Goal: Navigation & Orientation: Find specific page/section

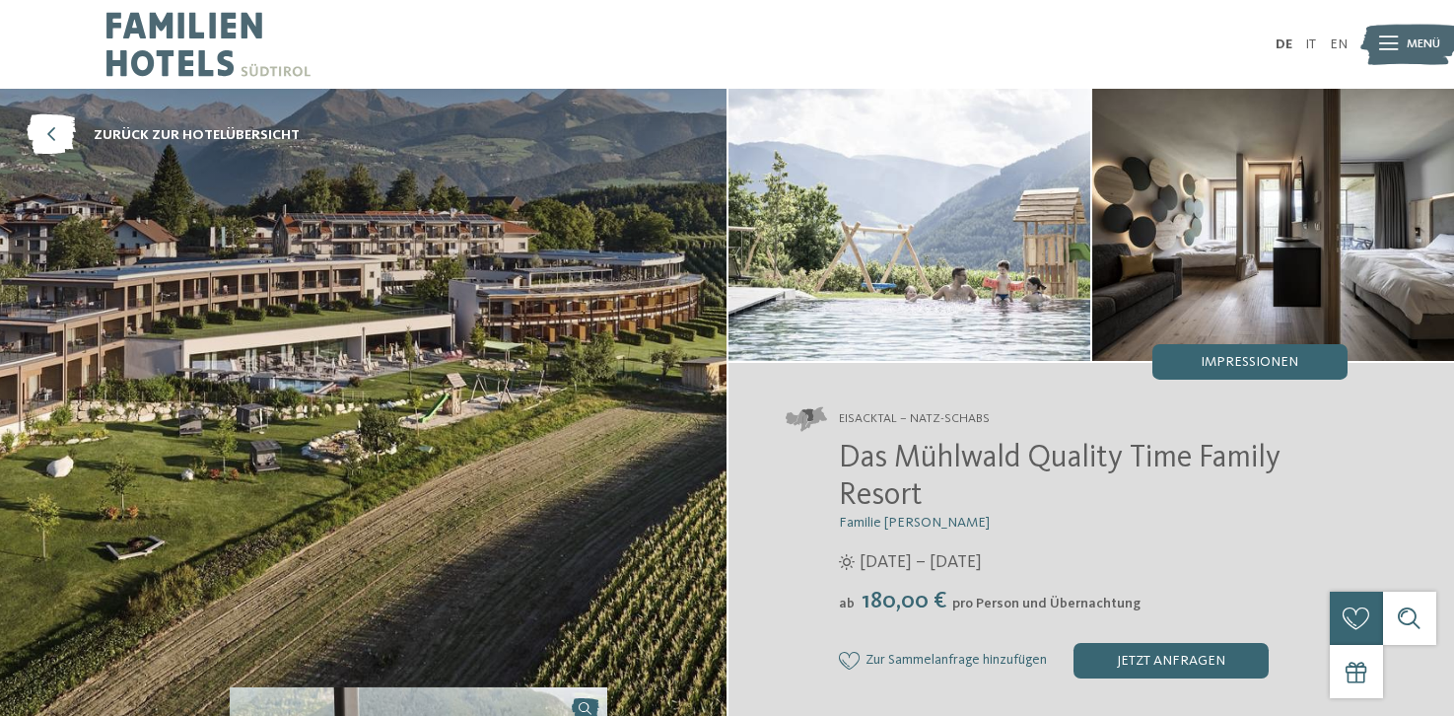
click at [188, 50] on img at bounding box center [208, 44] width 204 height 89
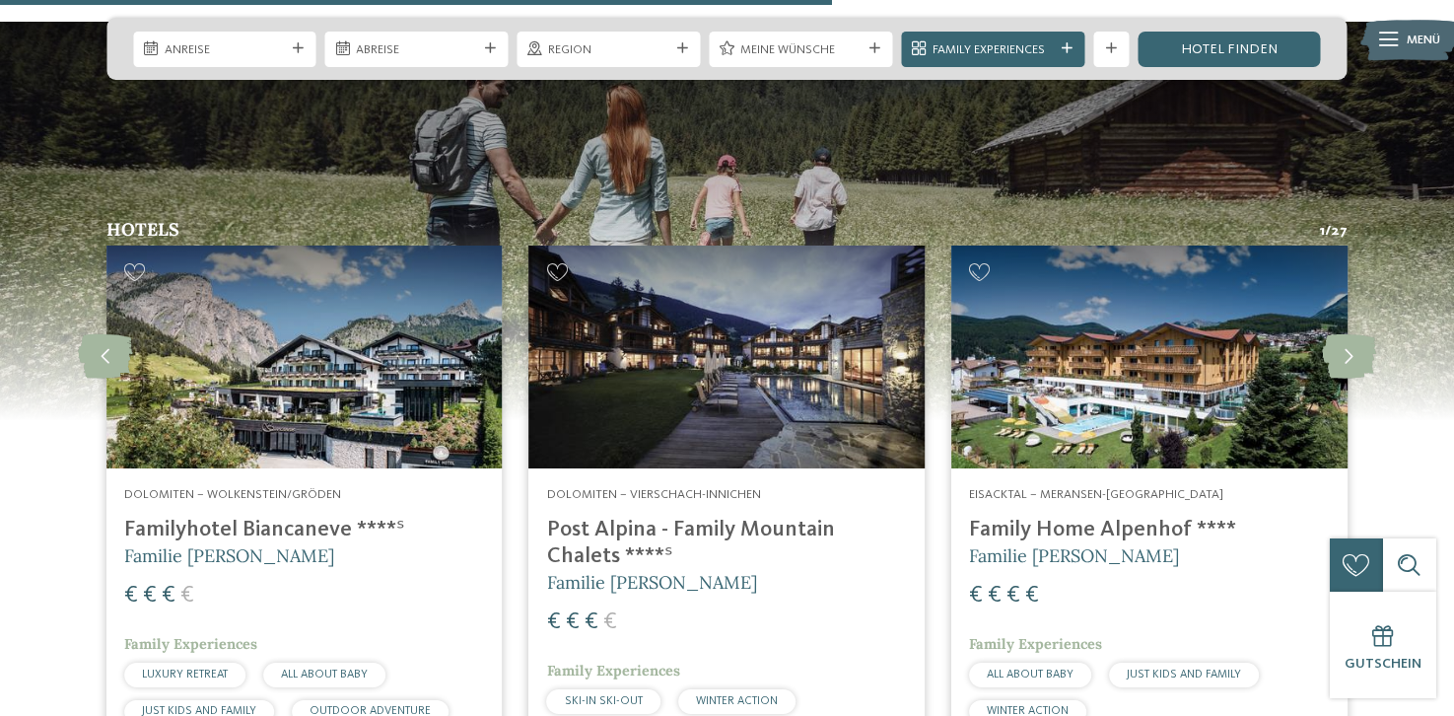
scroll to position [4425, 0]
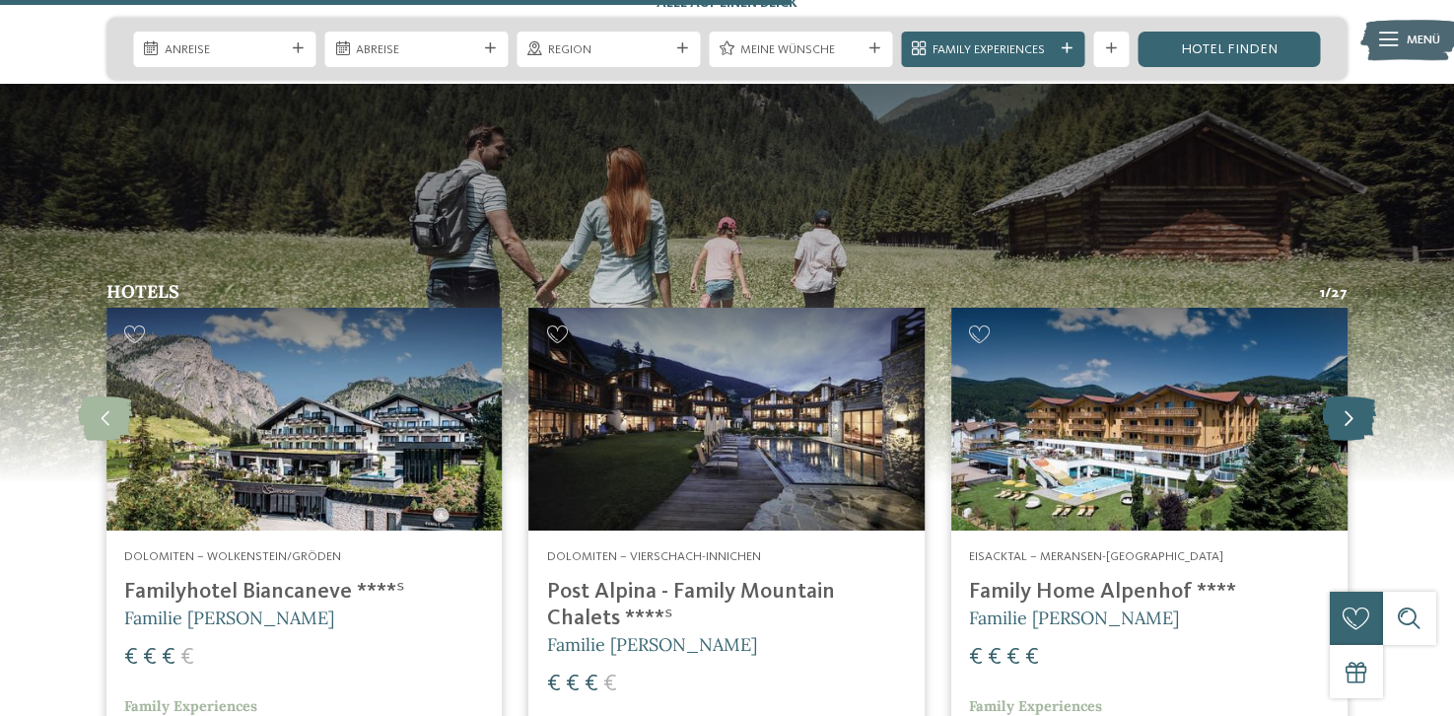
click at [1347, 396] on icon at bounding box center [1349, 418] width 54 height 44
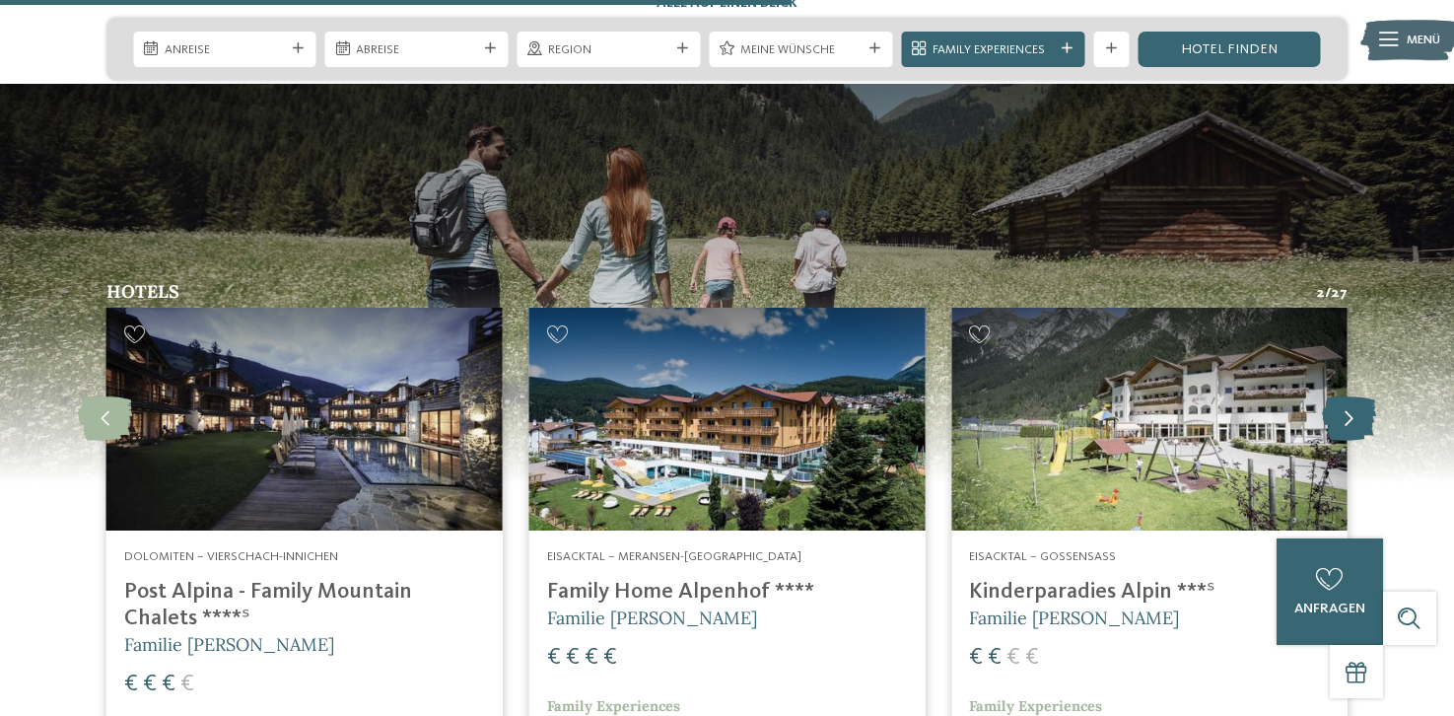
click at [1347, 396] on icon at bounding box center [1349, 418] width 54 height 44
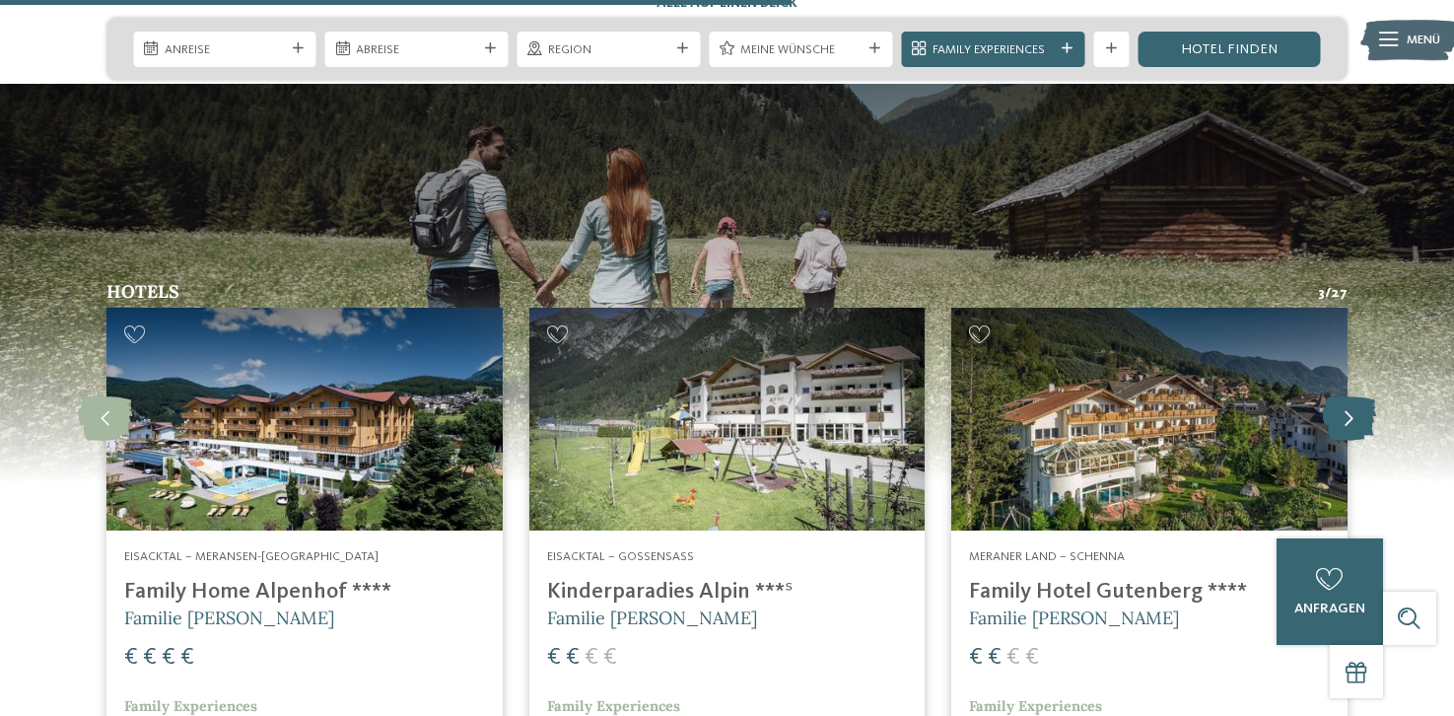
click at [1347, 396] on icon at bounding box center [1349, 418] width 54 height 44
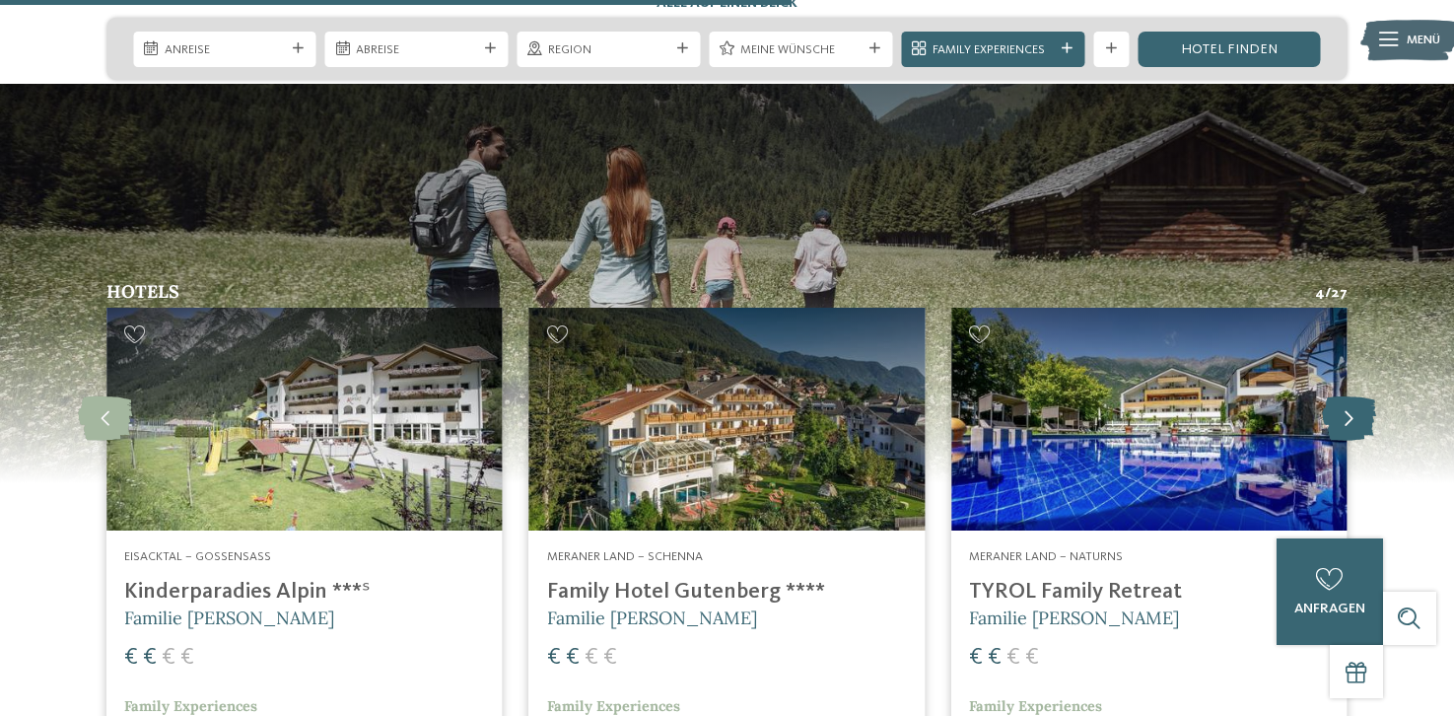
click at [1347, 396] on icon at bounding box center [1349, 418] width 54 height 44
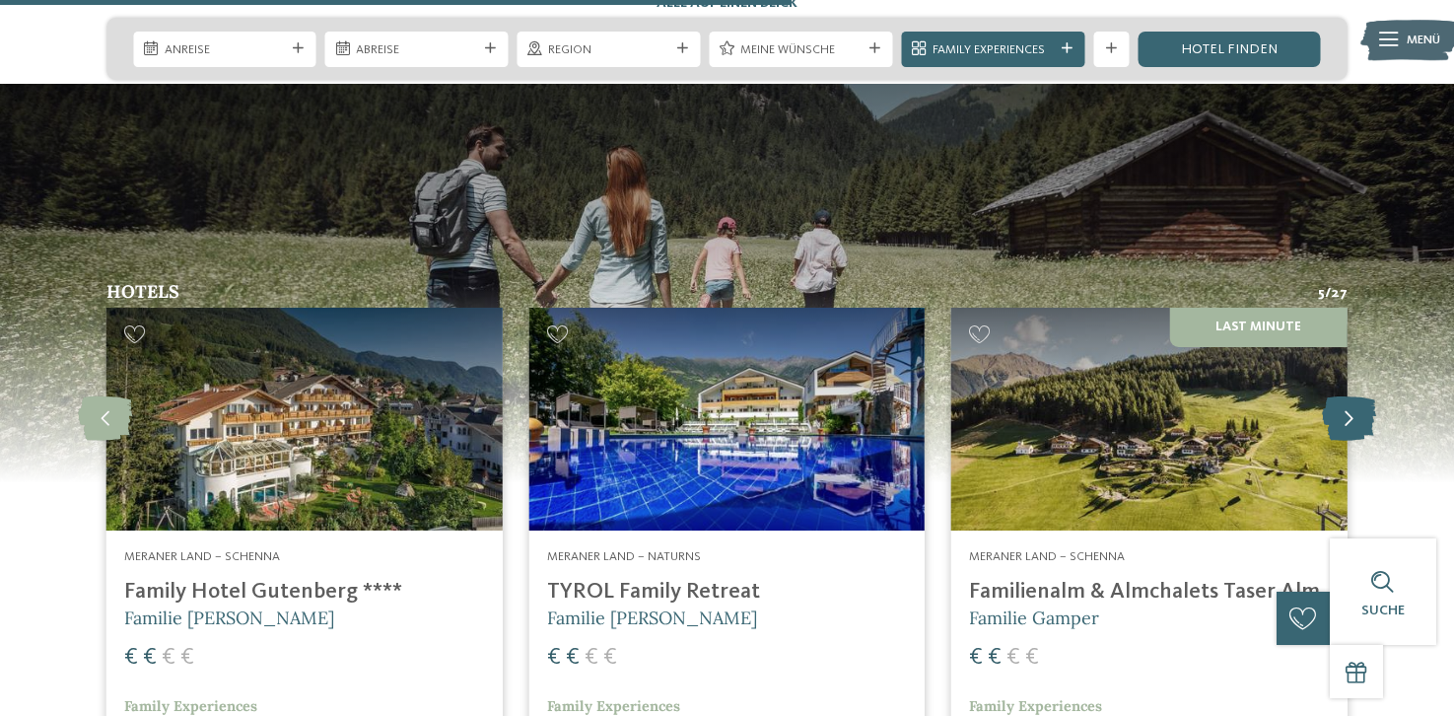
click at [1347, 396] on icon at bounding box center [1349, 418] width 54 height 44
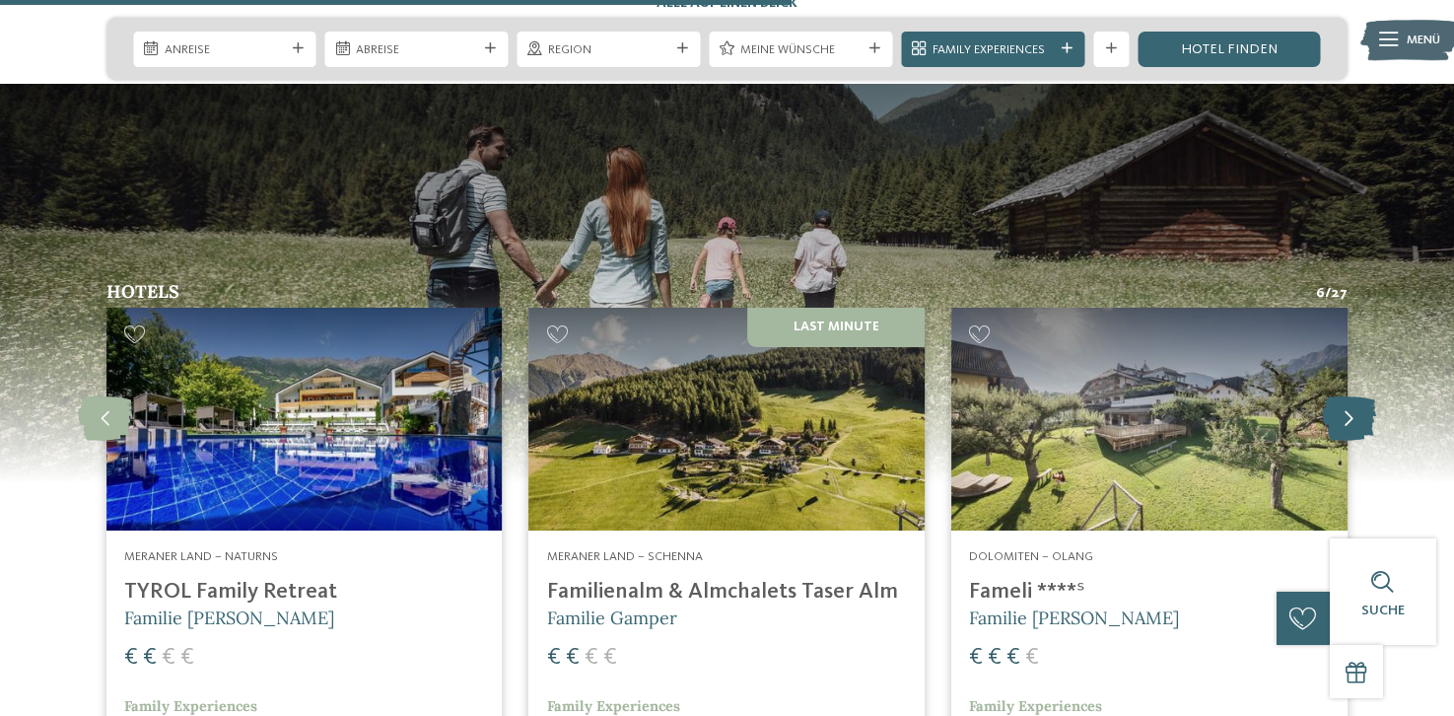
click at [1347, 396] on icon at bounding box center [1349, 418] width 54 height 44
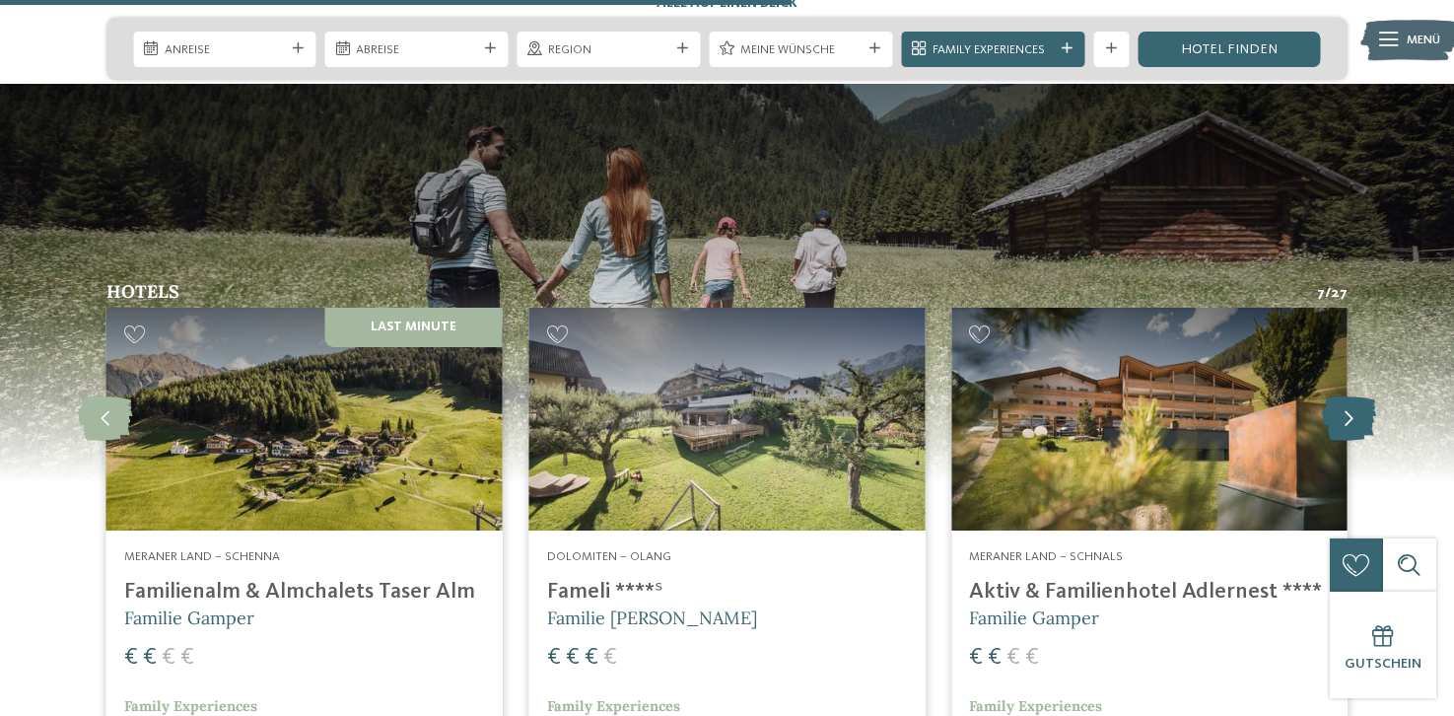
click at [1347, 396] on icon at bounding box center [1349, 418] width 54 height 44
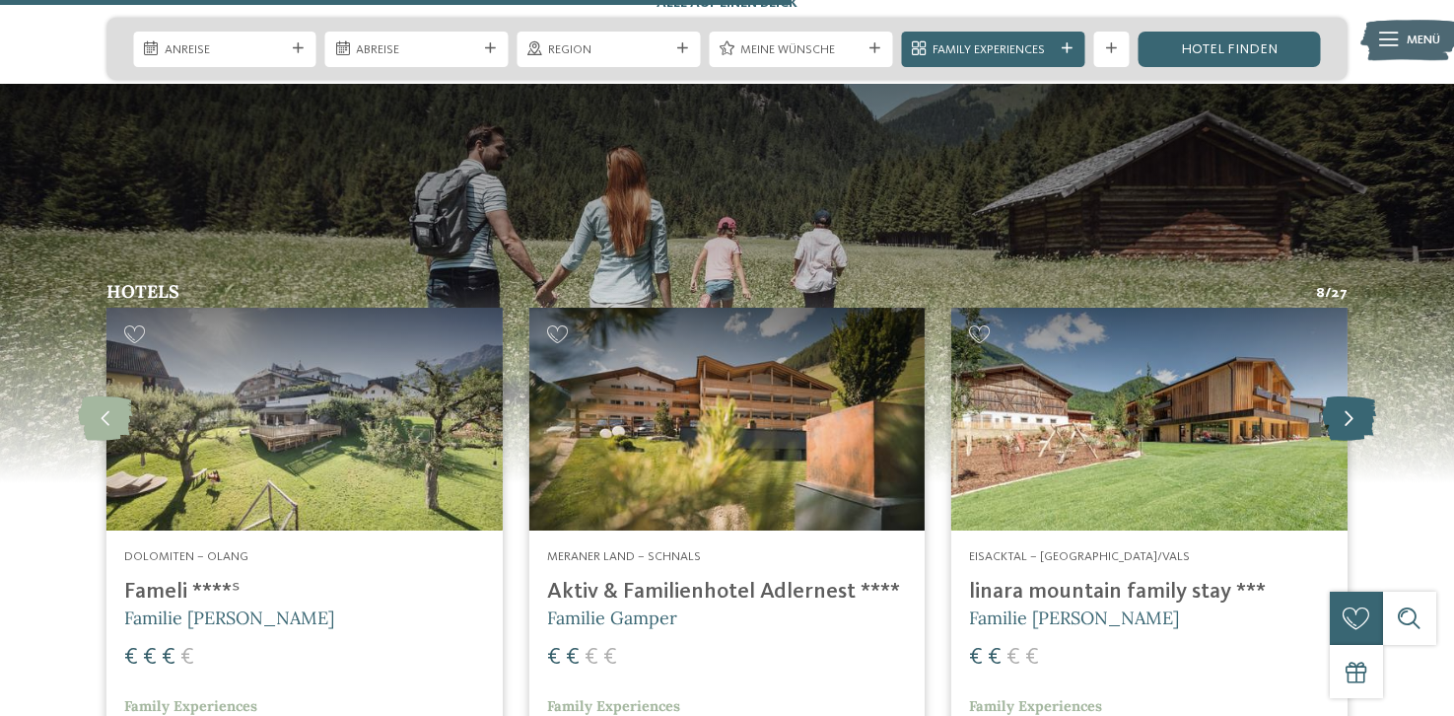
click at [1347, 396] on icon at bounding box center [1349, 418] width 54 height 44
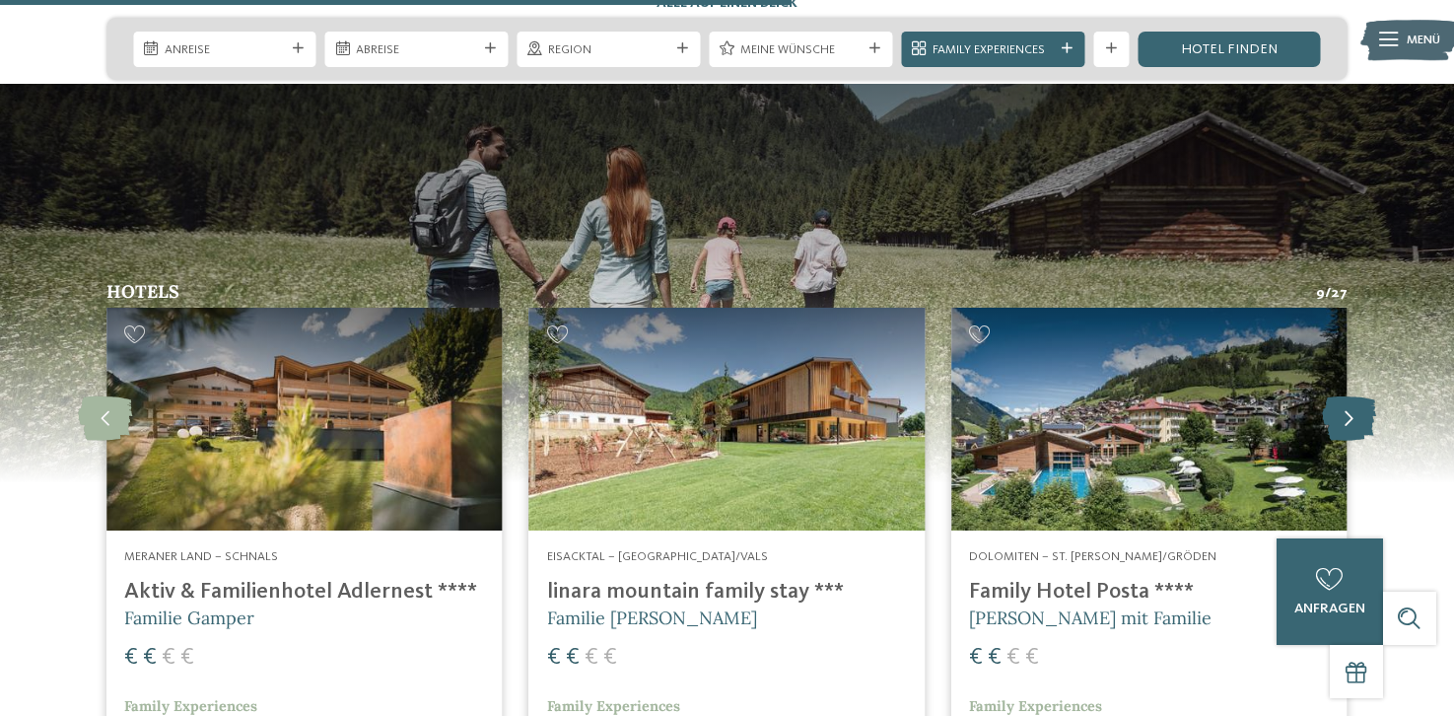
click at [1347, 396] on icon at bounding box center [1349, 418] width 54 height 44
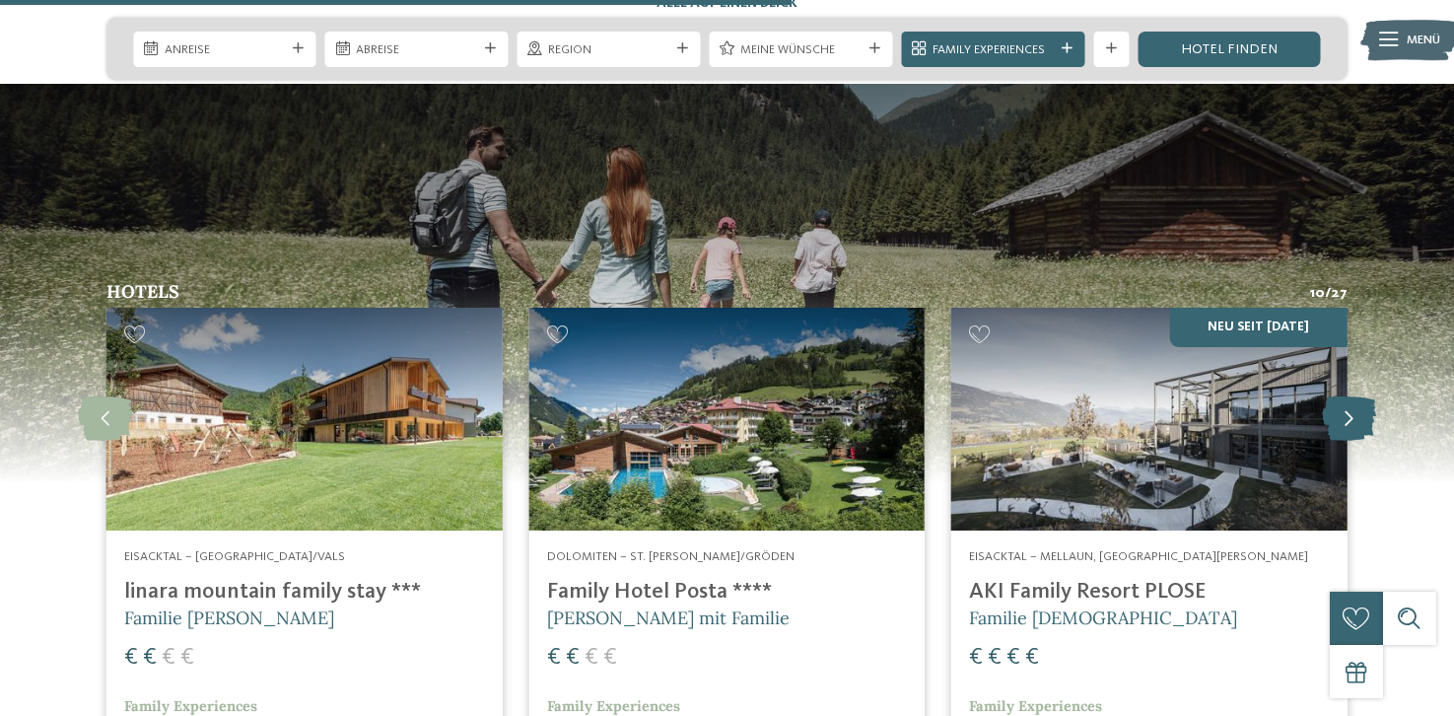
click at [1347, 396] on icon at bounding box center [1349, 418] width 54 height 44
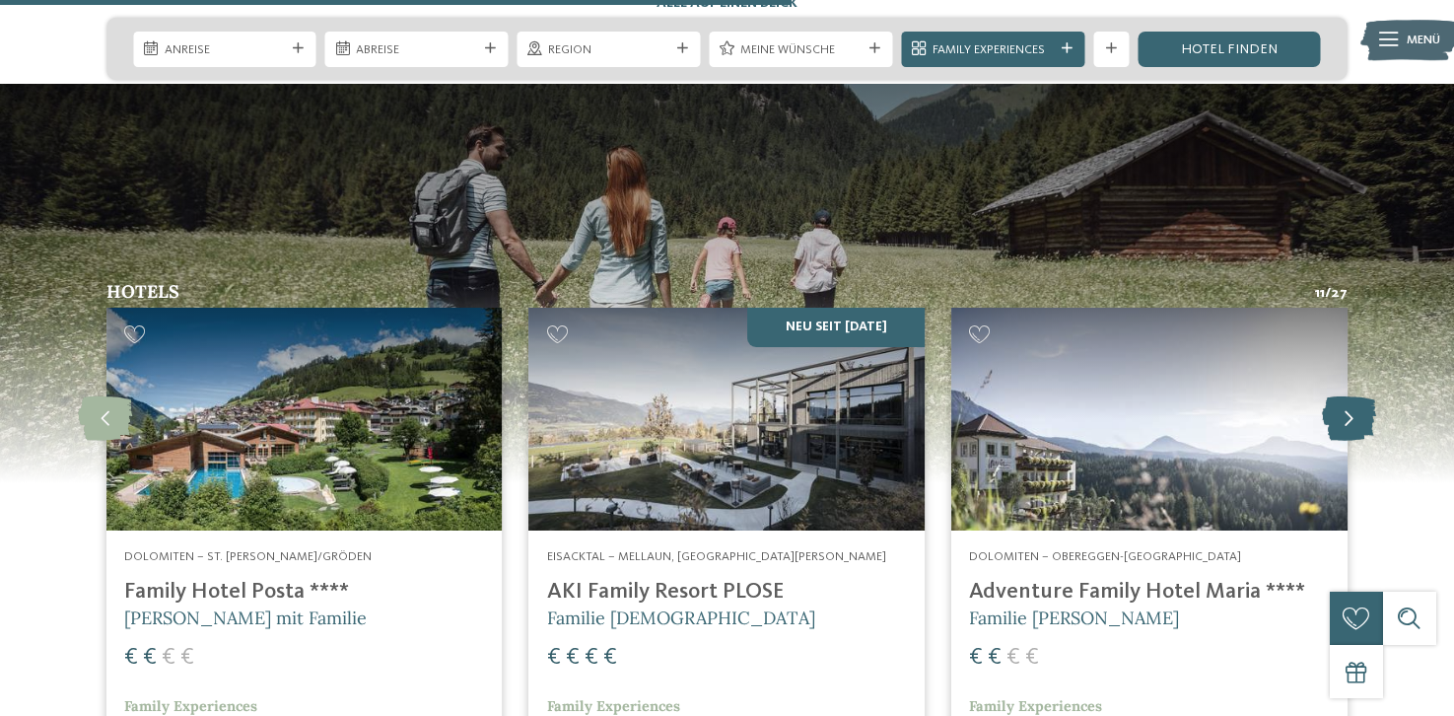
click at [1347, 396] on icon at bounding box center [1349, 418] width 54 height 44
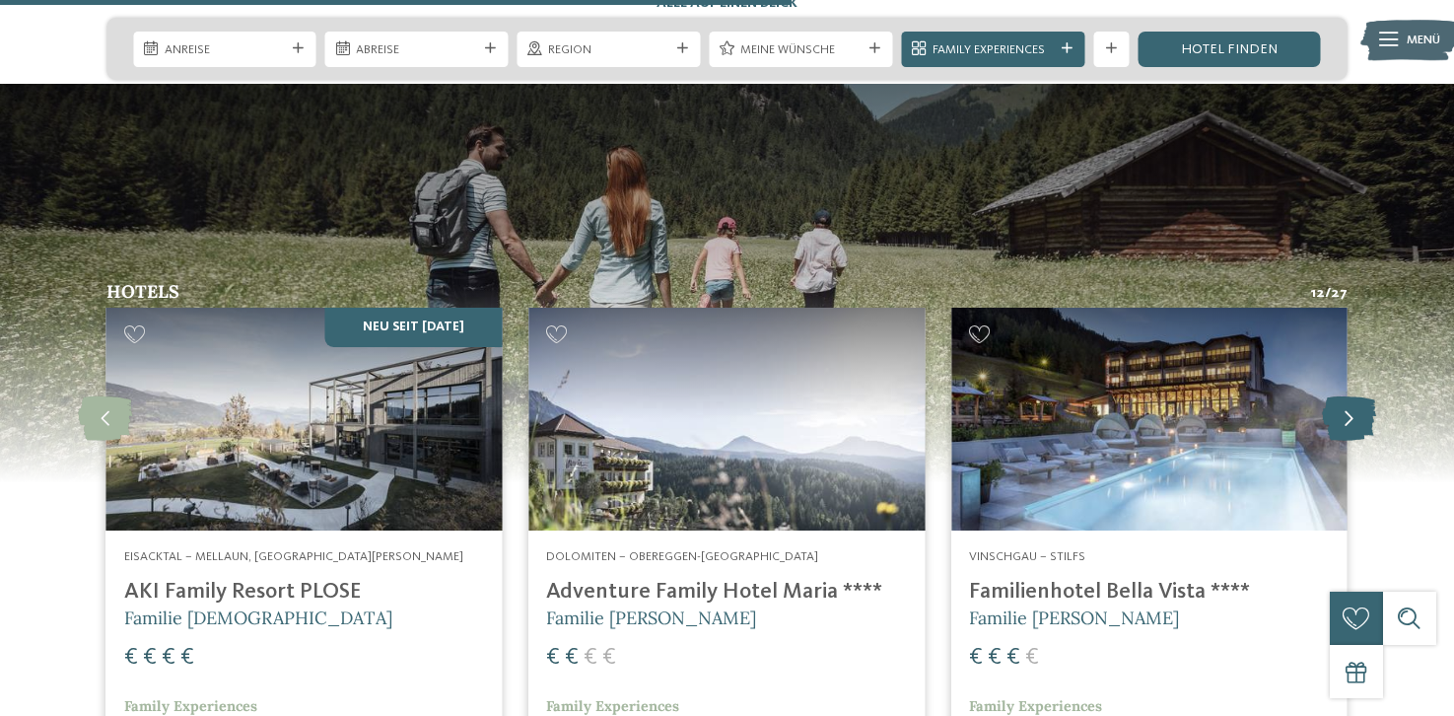
click at [1347, 396] on icon at bounding box center [1349, 418] width 54 height 44
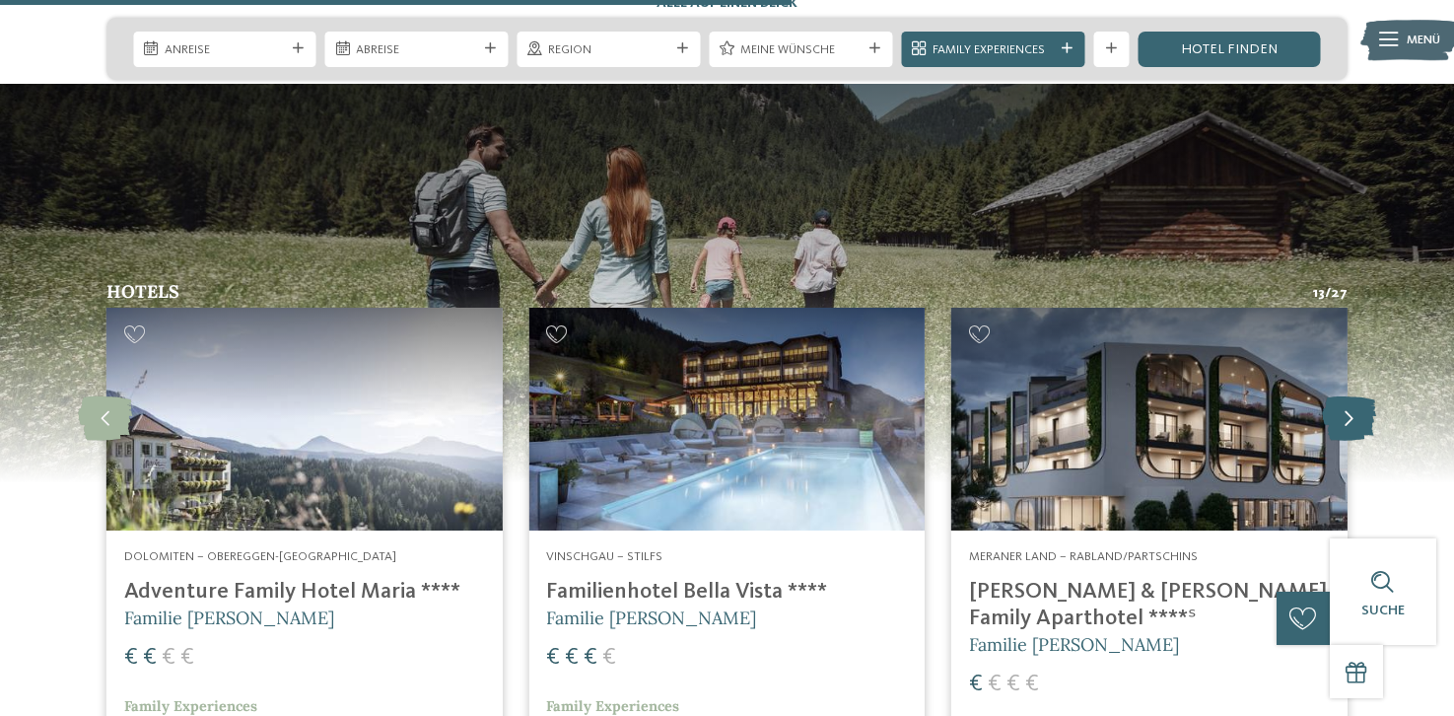
click at [1347, 396] on icon at bounding box center [1349, 418] width 54 height 44
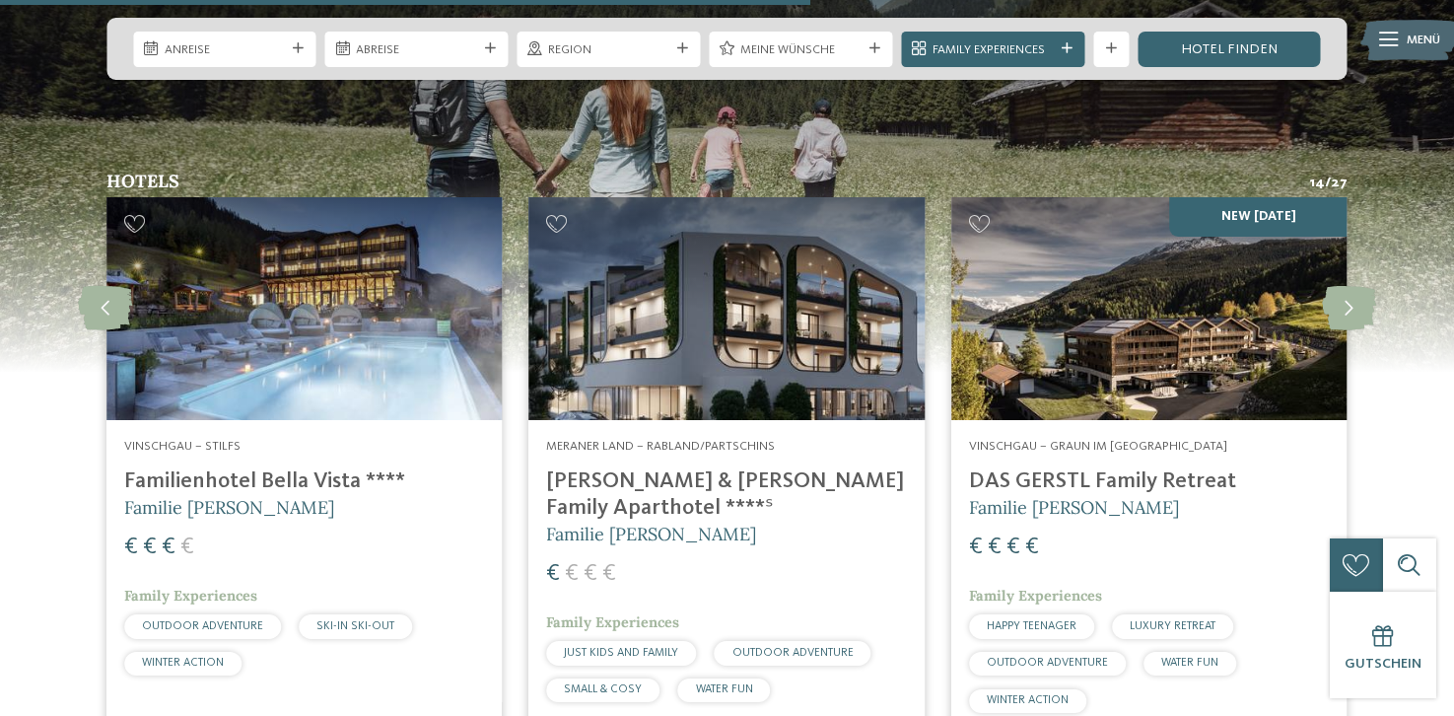
scroll to position [4540, 0]
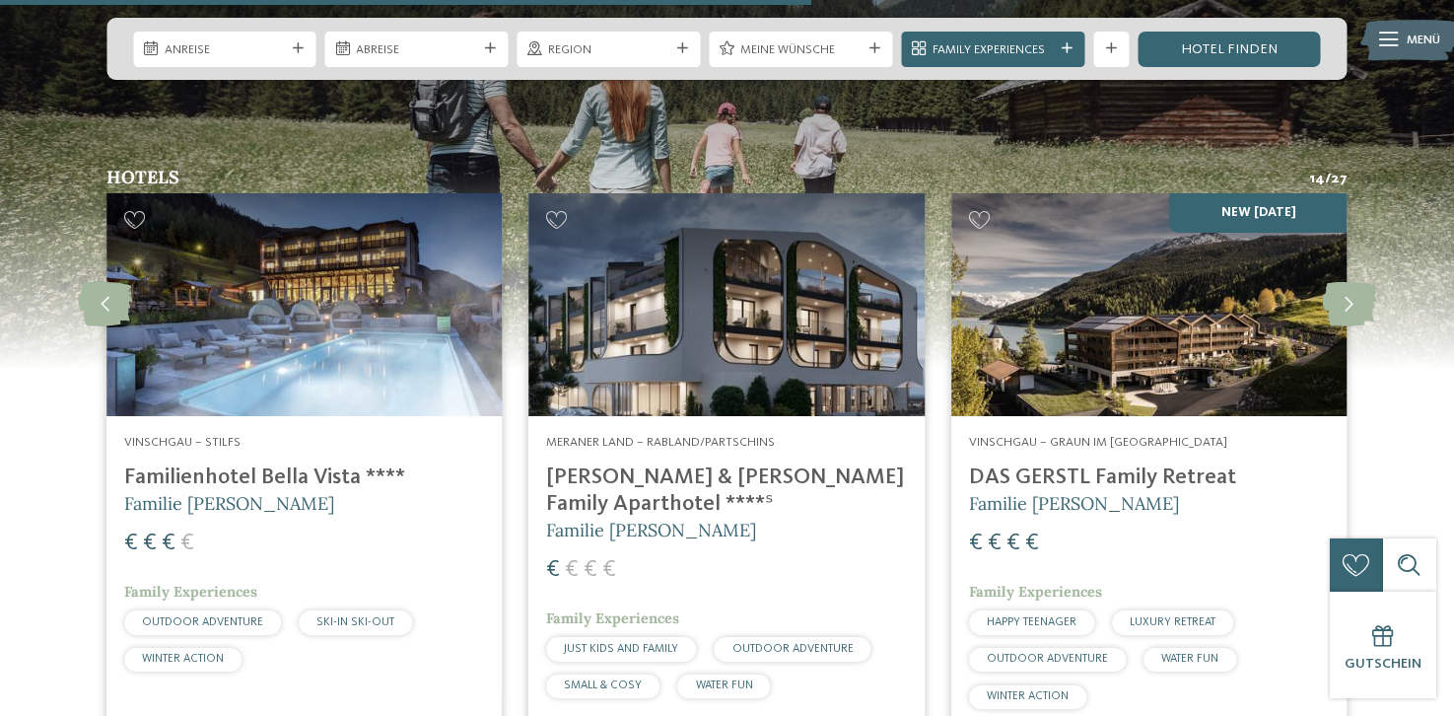
click at [1135, 298] on img at bounding box center [1149, 304] width 396 height 223
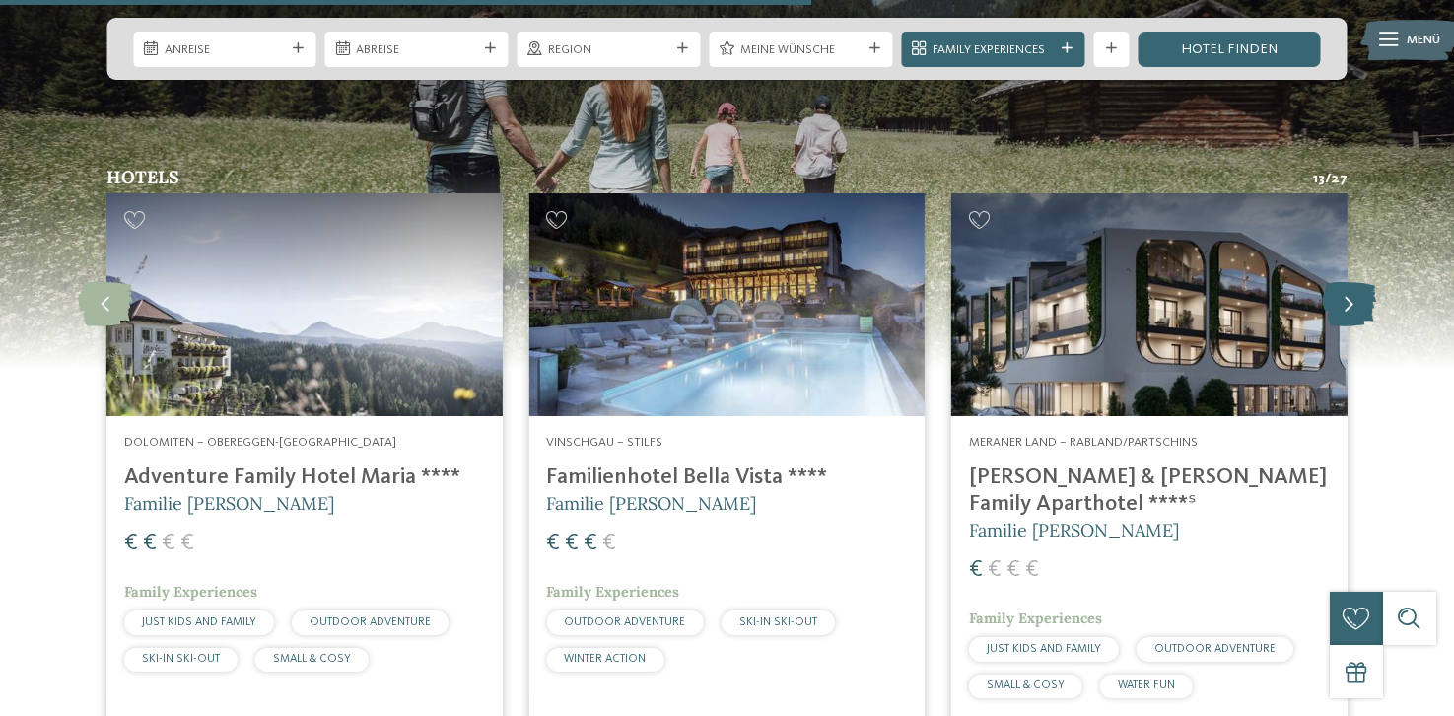
click at [1345, 282] on icon at bounding box center [1349, 304] width 54 height 44
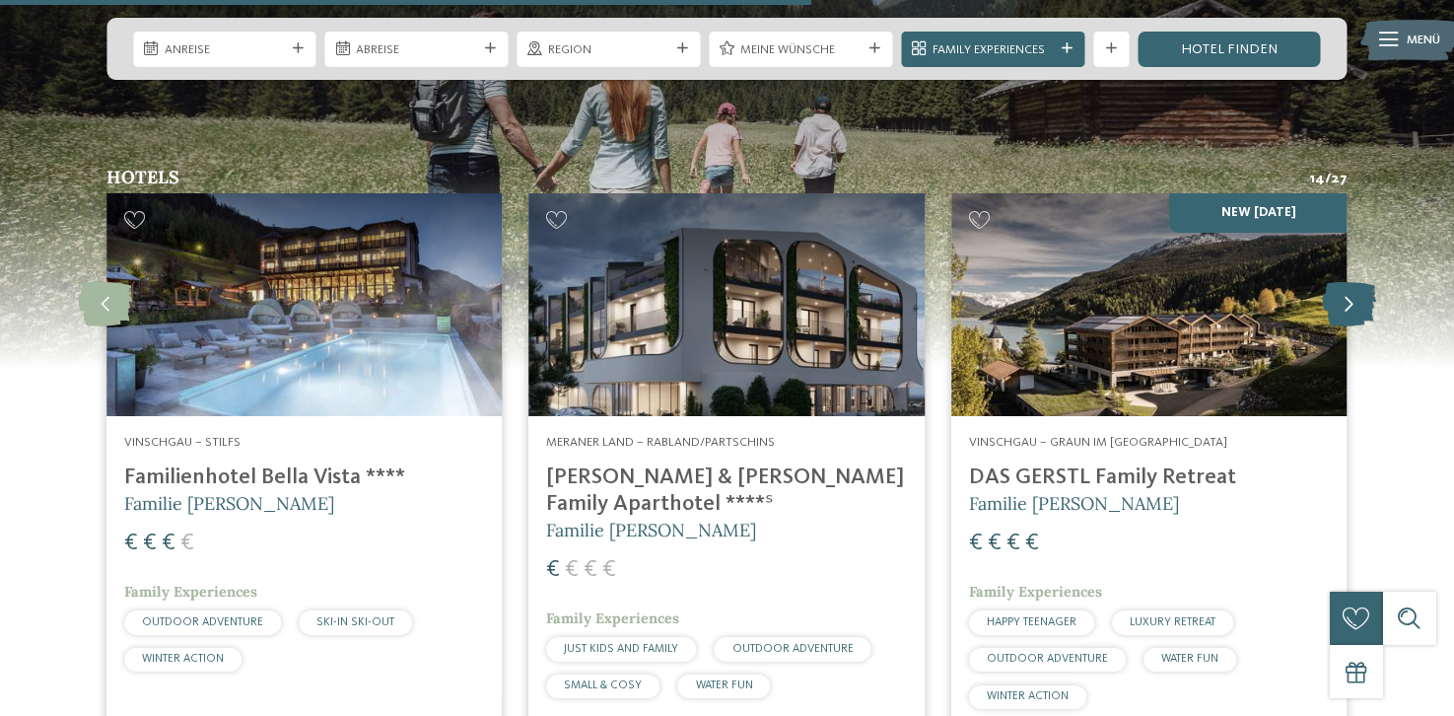
click at [1345, 282] on icon at bounding box center [1349, 304] width 54 height 44
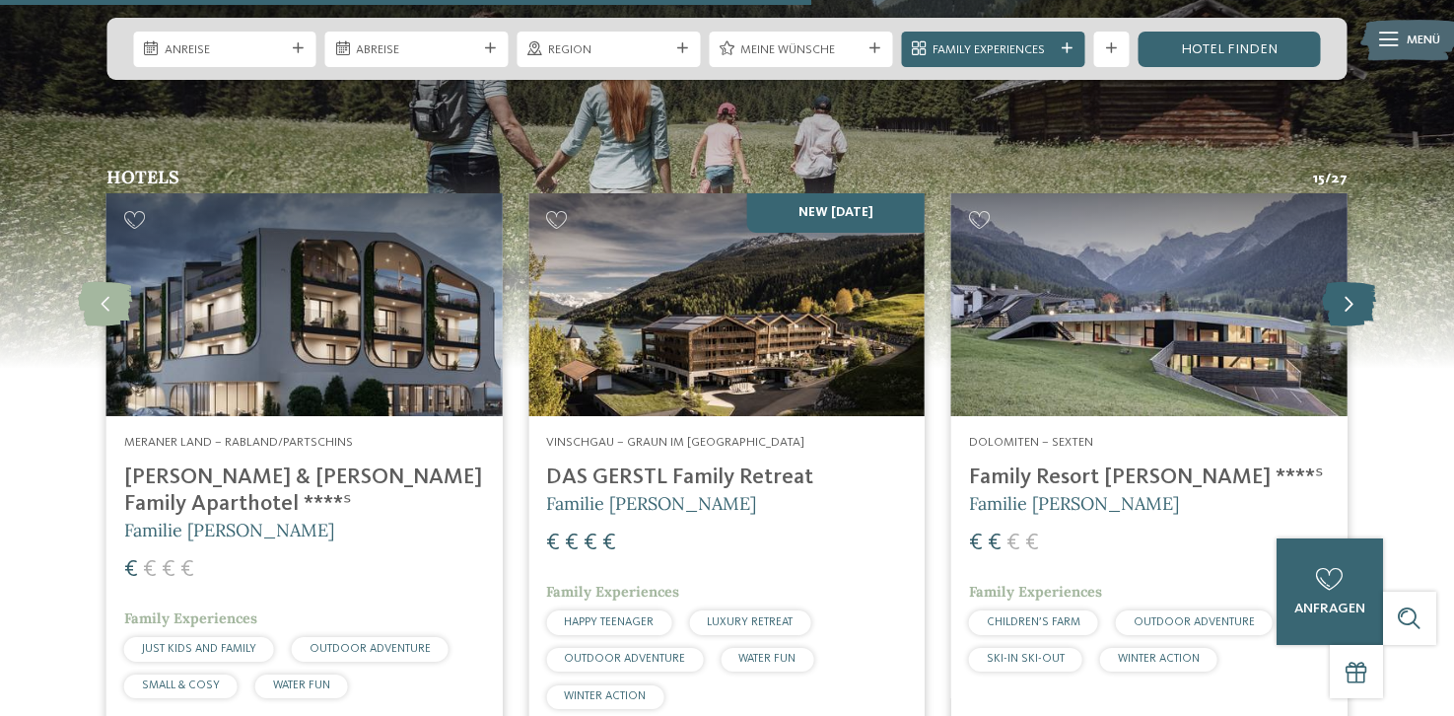
click at [1345, 282] on icon at bounding box center [1349, 304] width 54 height 44
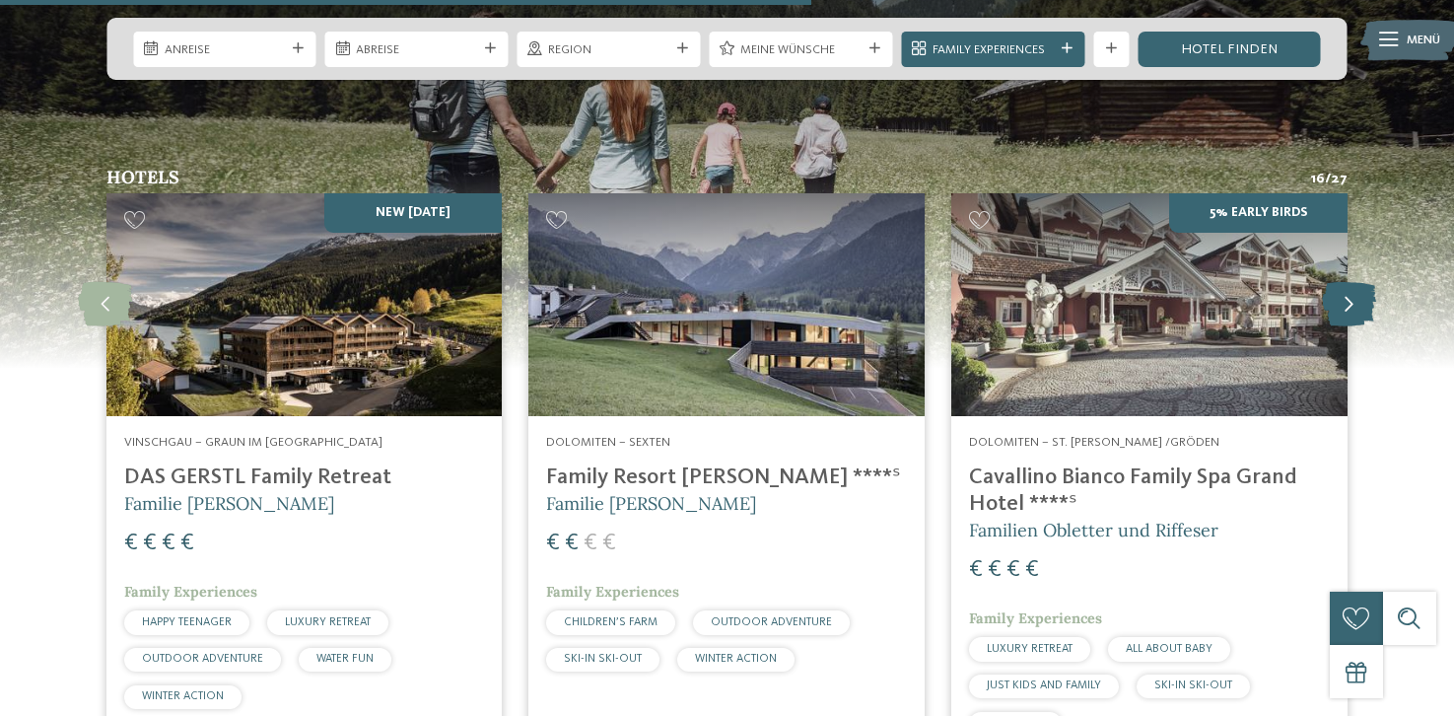
click at [1345, 282] on icon at bounding box center [1349, 304] width 54 height 44
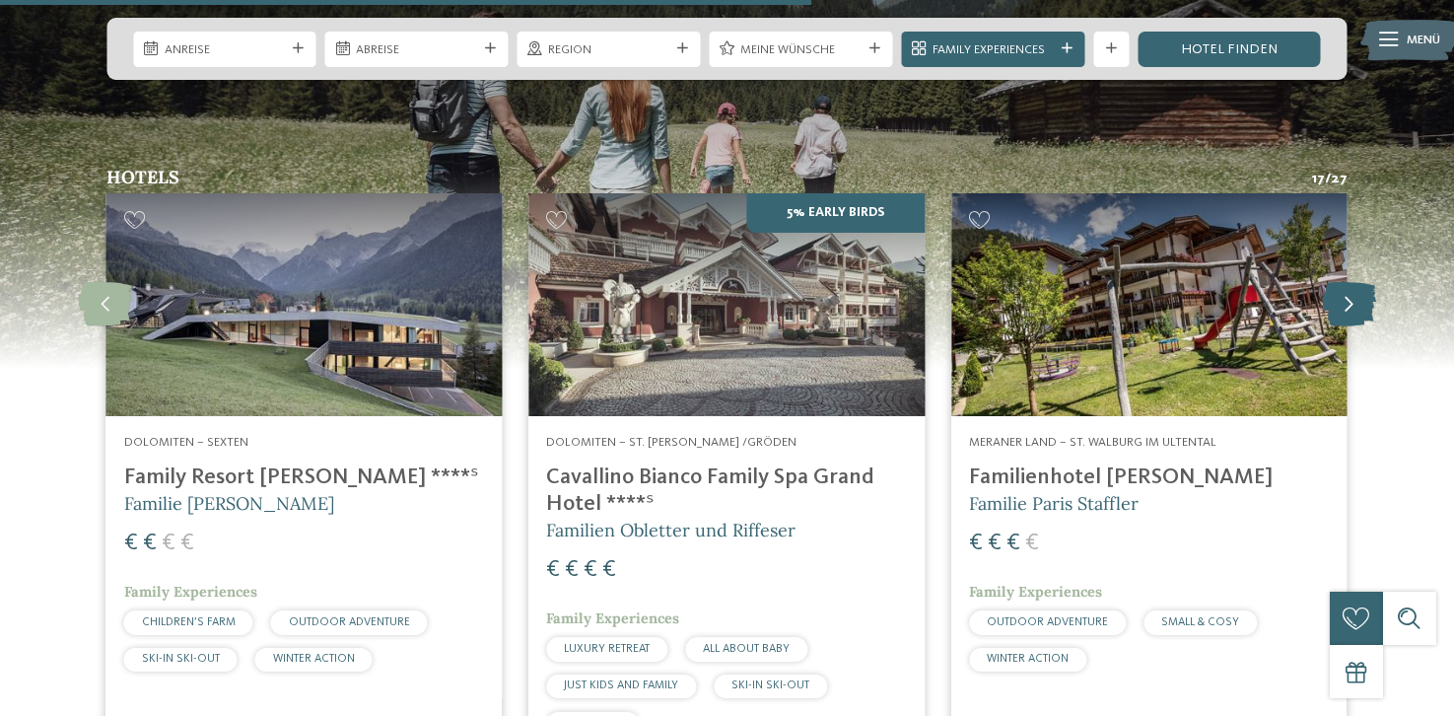
click at [1345, 282] on icon at bounding box center [1349, 304] width 54 height 44
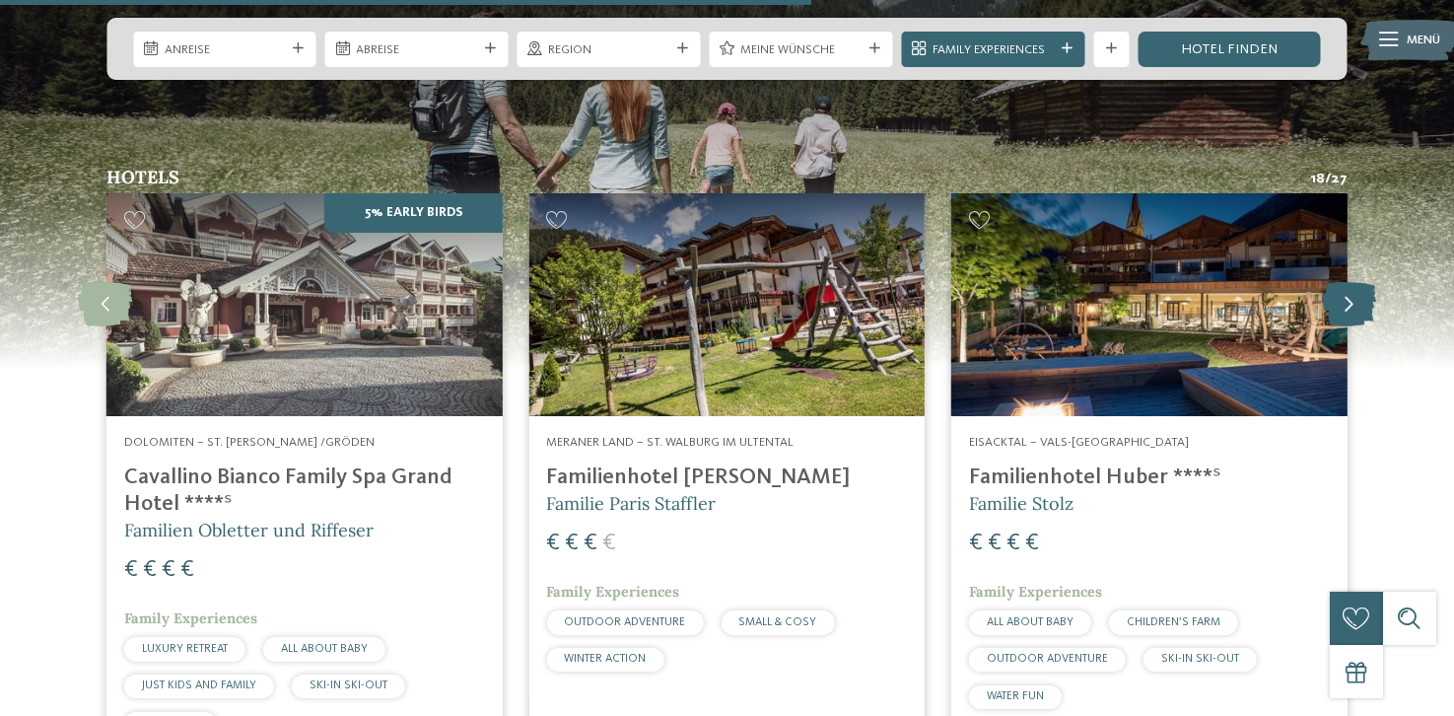
click at [1345, 282] on icon at bounding box center [1349, 304] width 54 height 44
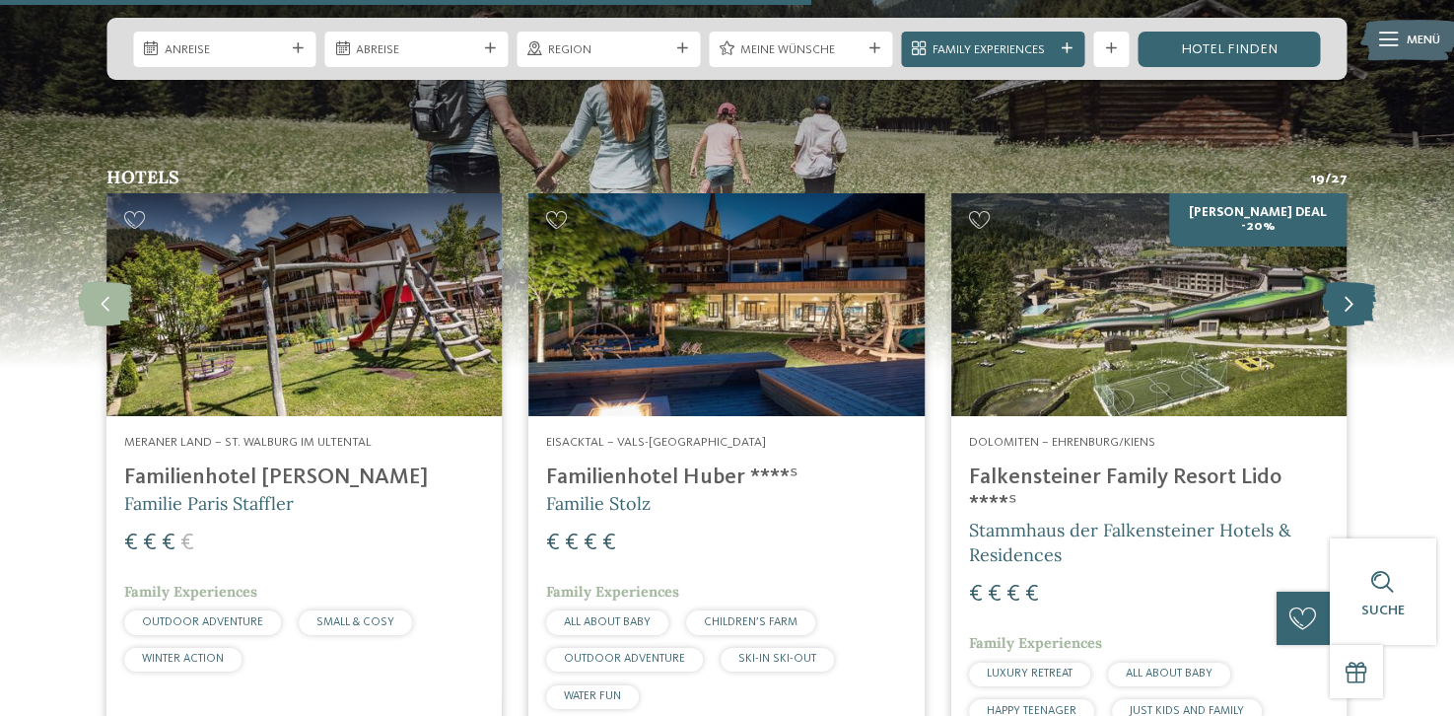
click at [1345, 282] on icon at bounding box center [1349, 304] width 54 height 44
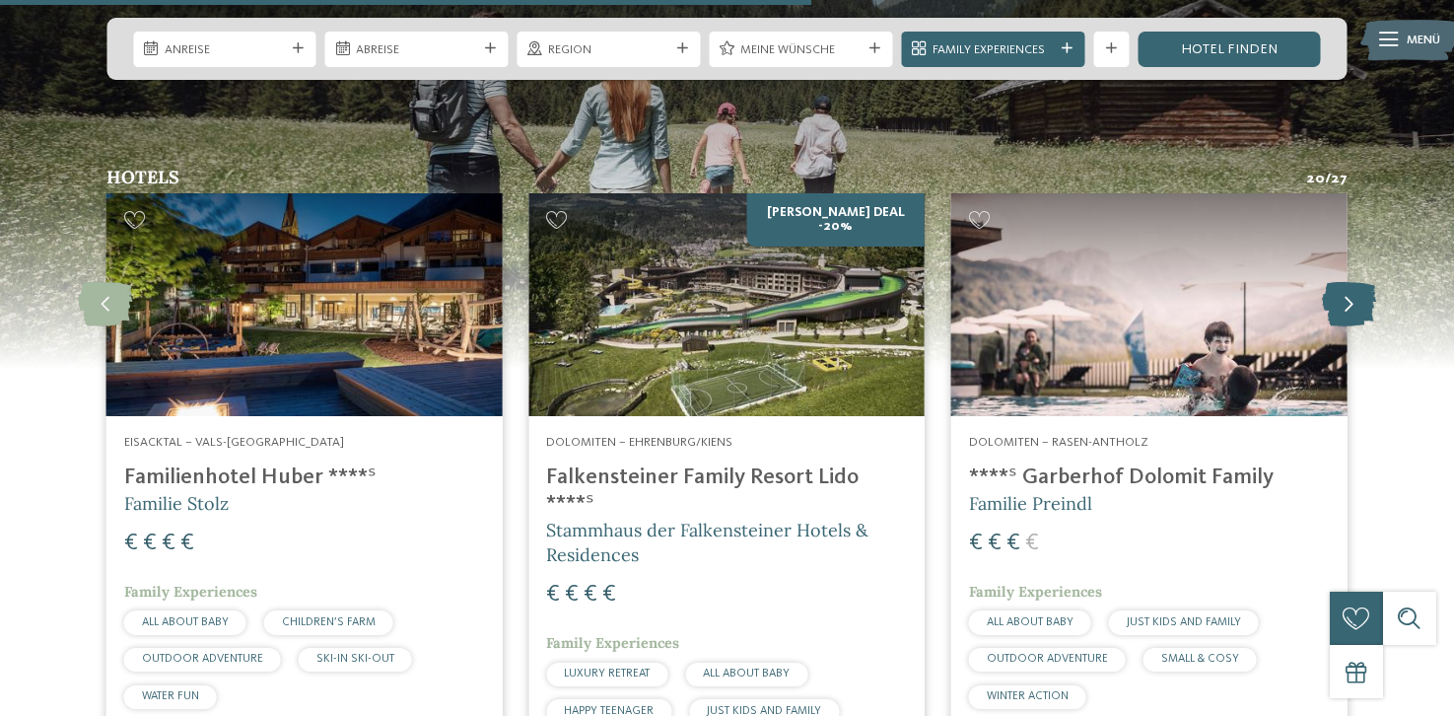
click at [1345, 282] on icon at bounding box center [1349, 304] width 54 height 44
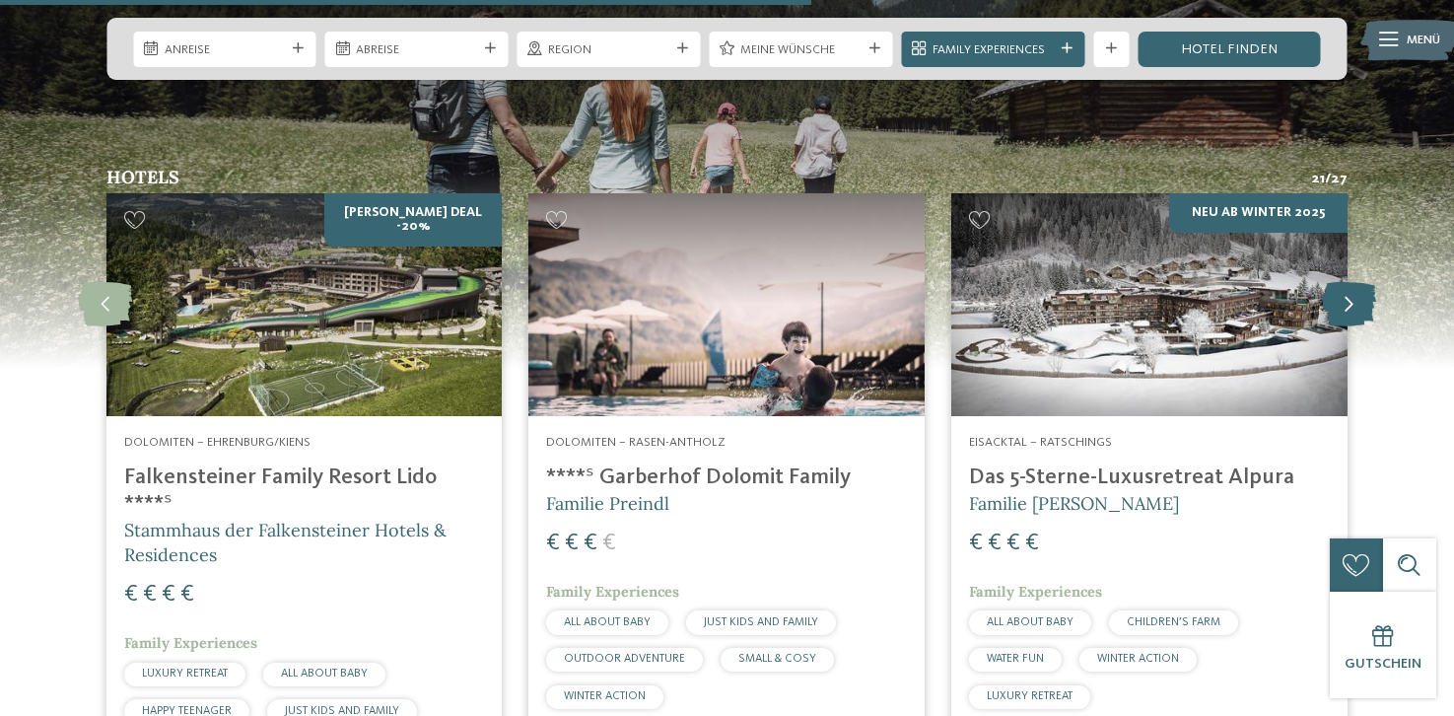
click at [1345, 282] on icon at bounding box center [1349, 304] width 54 height 44
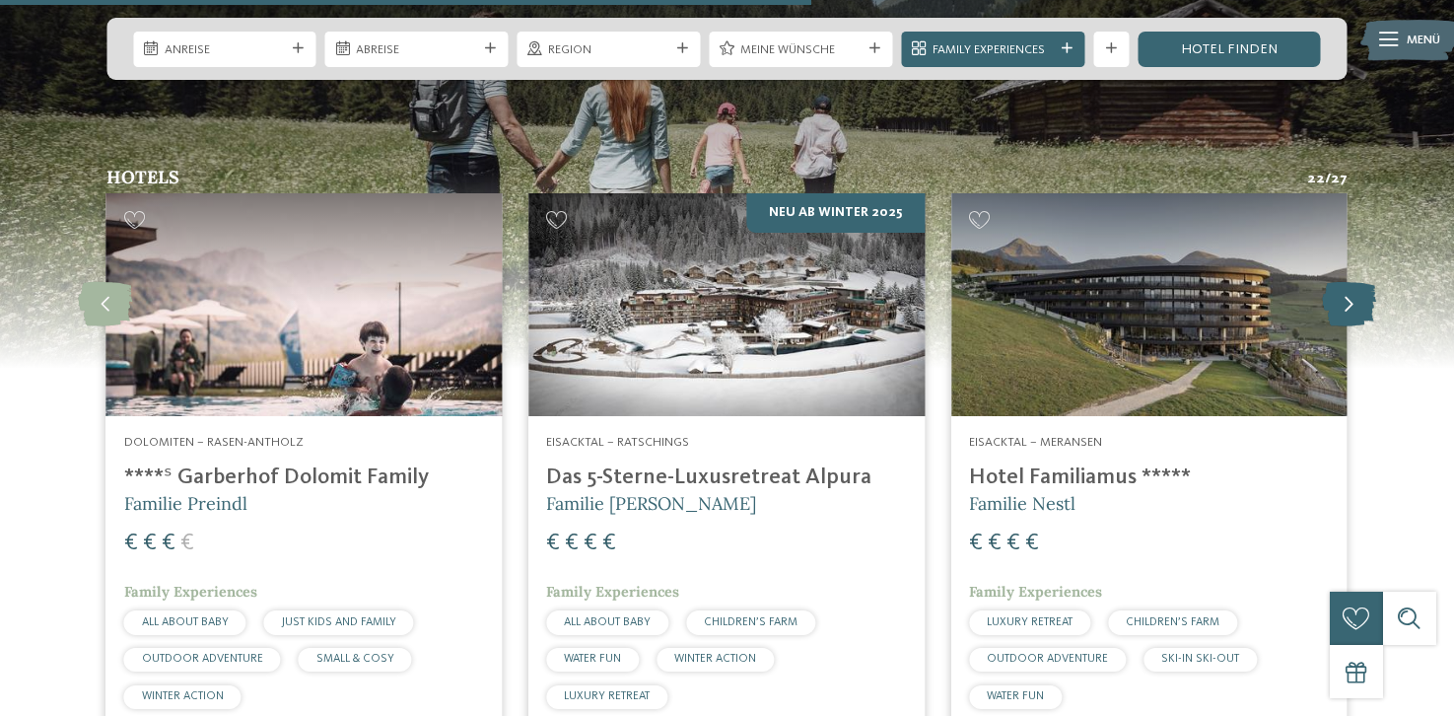
click at [1345, 282] on icon at bounding box center [1349, 304] width 54 height 44
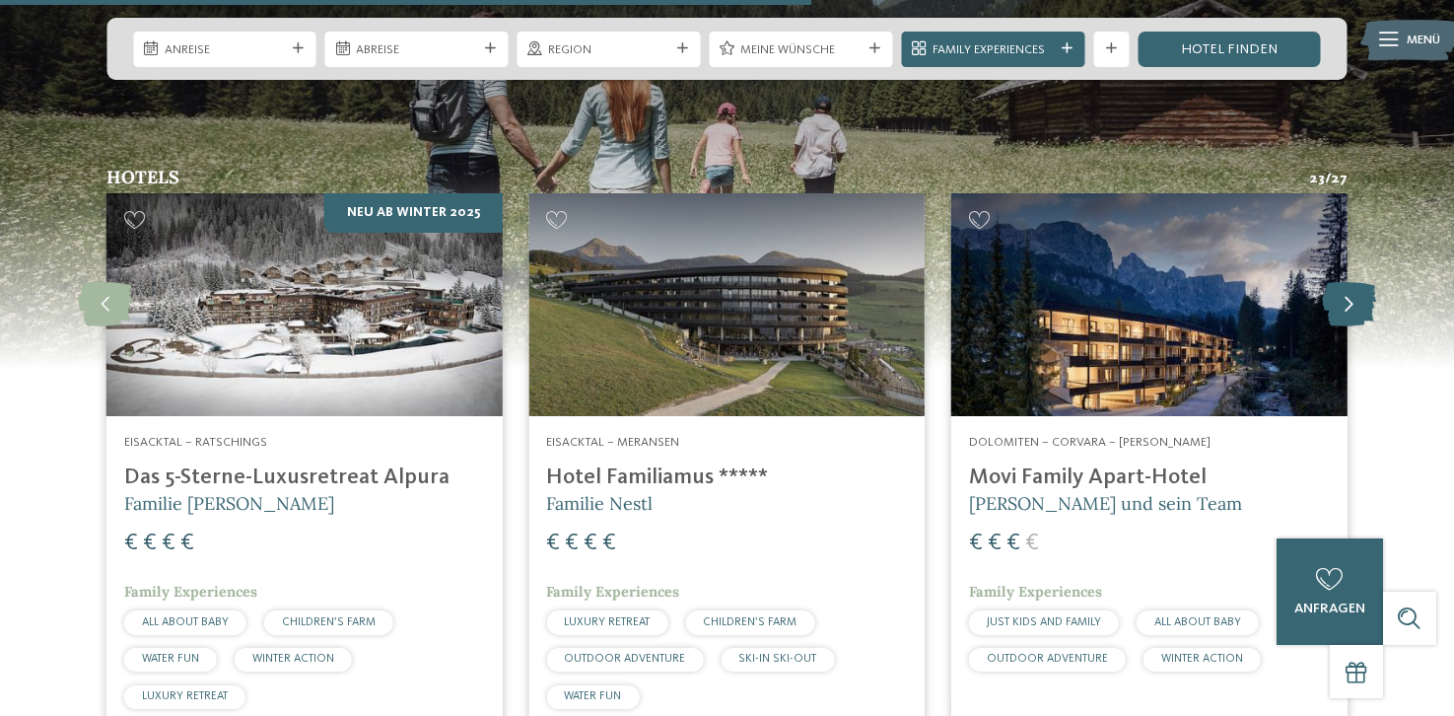
click at [1345, 282] on icon at bounding box center [1349, 304] width 54 height 44
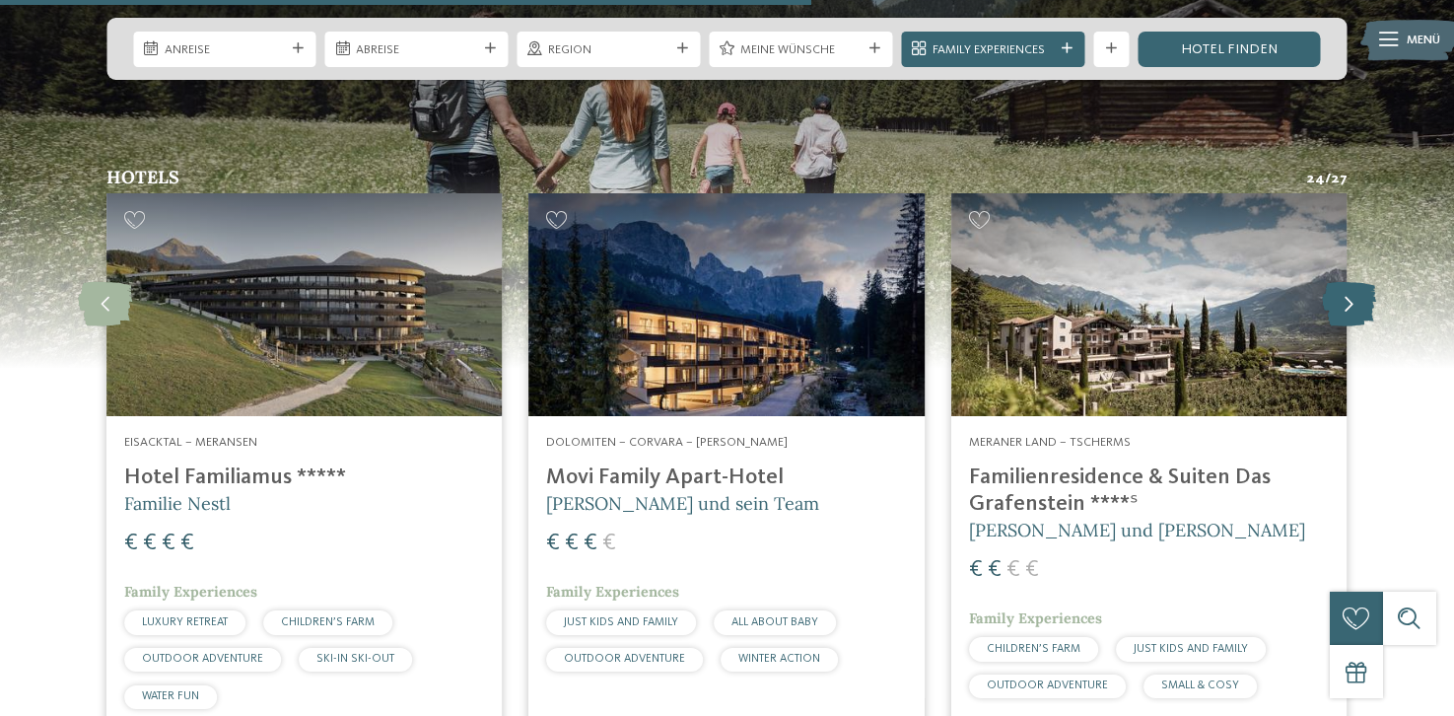
click at [1345, 282] on icon at bounding box center [1349, 304] width 54 height 44
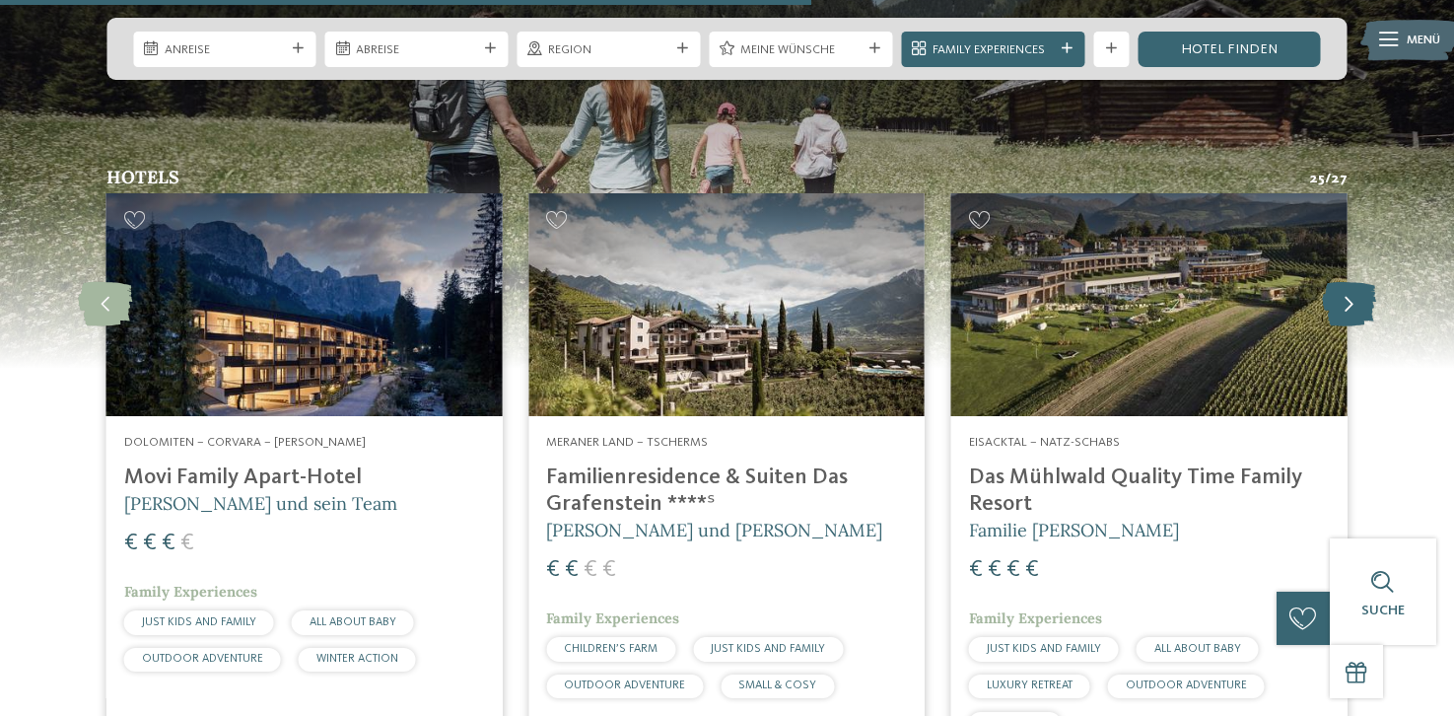
click at [1345, 282] on icon at bounding box center [1349, 304] width 54 height 44
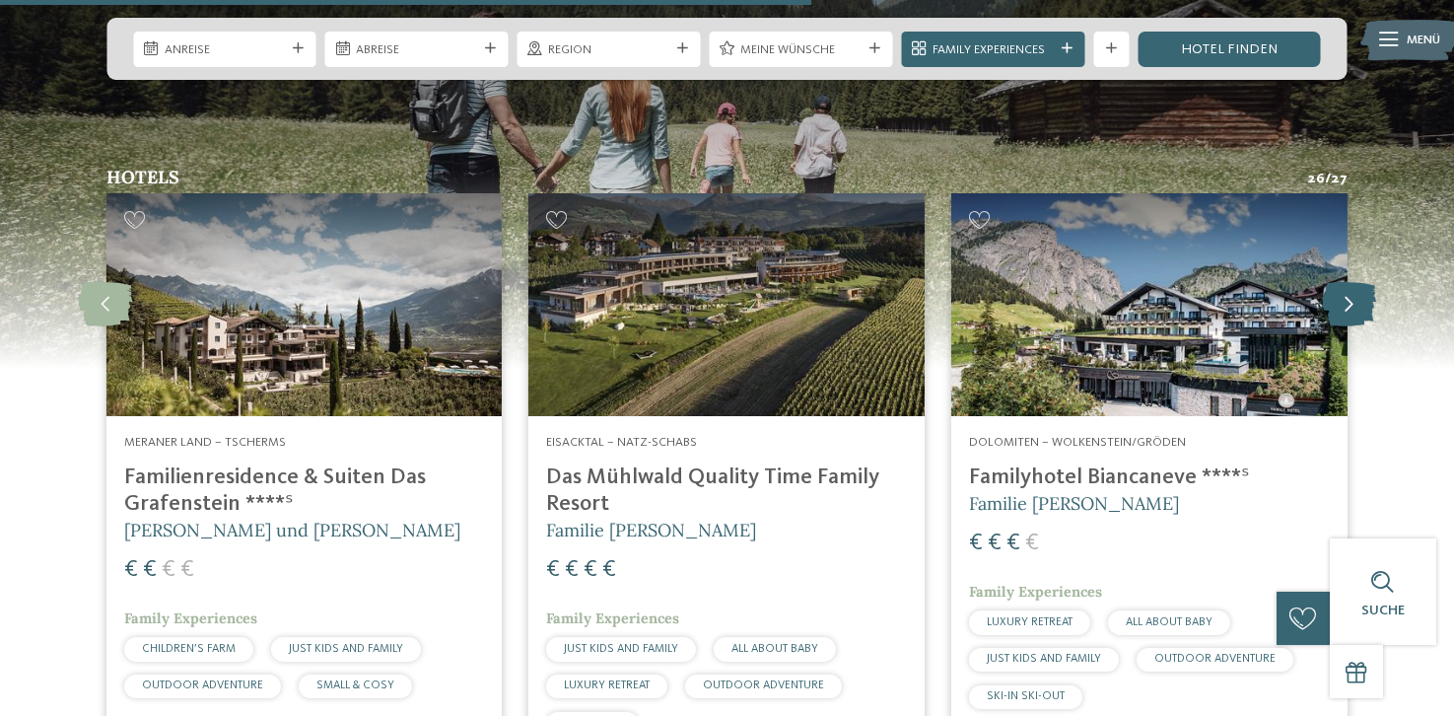
click at [1345, 282] on icon at bounding box center [1349, 304] width 54 height 44
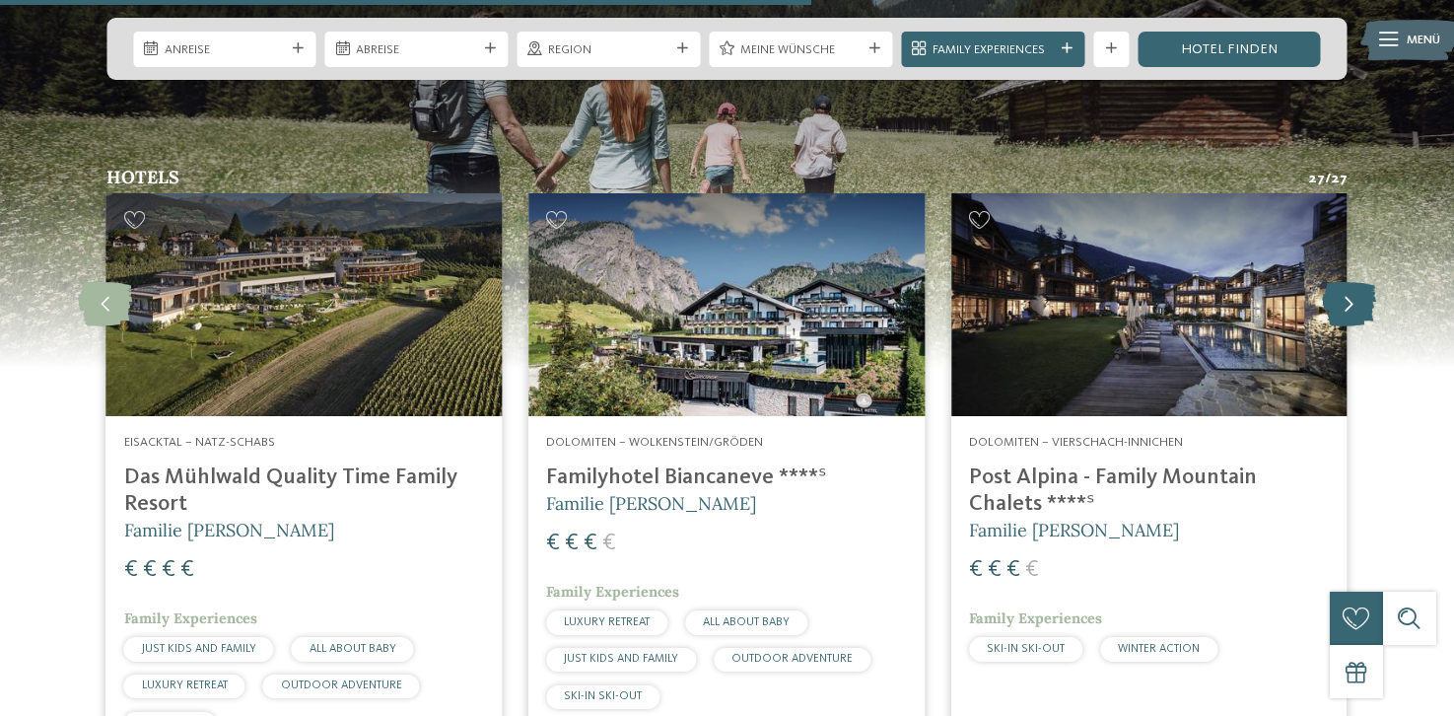
click at [1345, 282] on icon at bounding box center [1349, 304] width 54 height 44
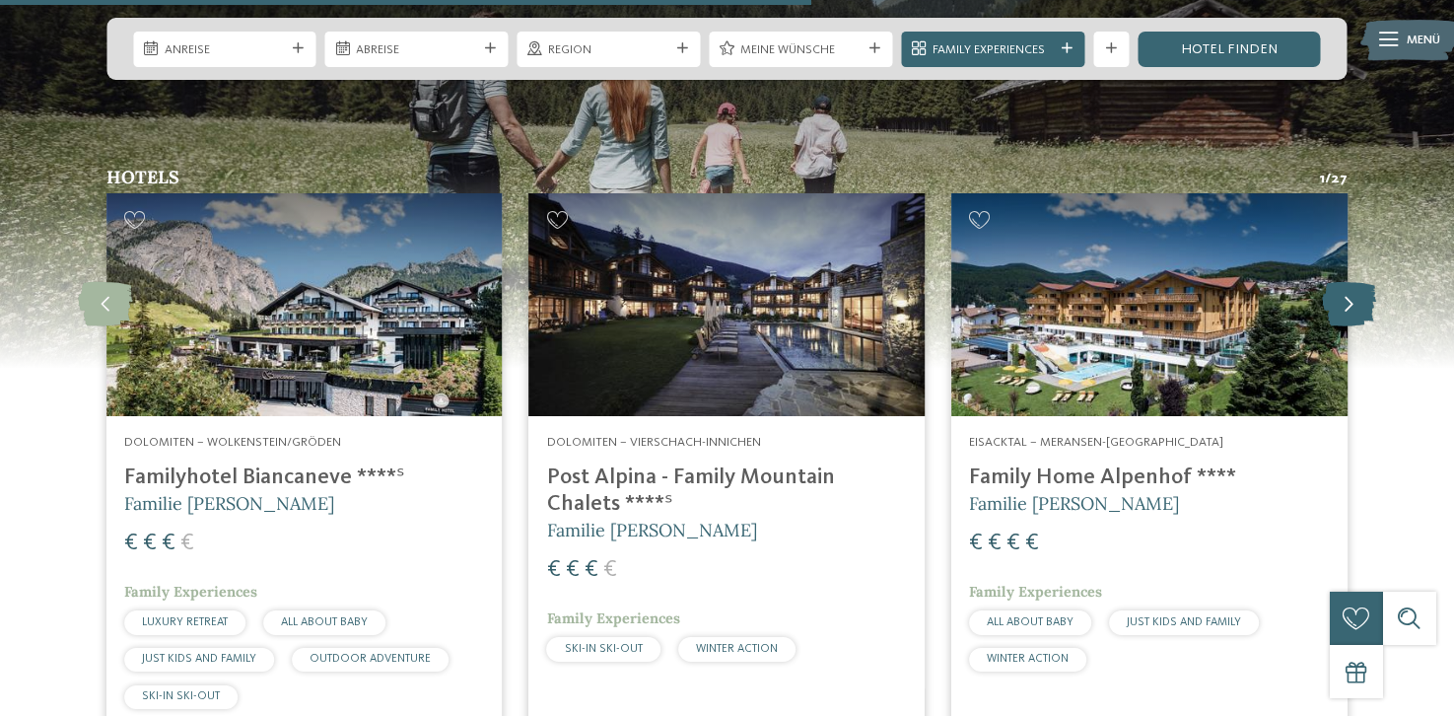
click at [1345, 282] on icon at bounding box center [1349, 304] width 54 height 44
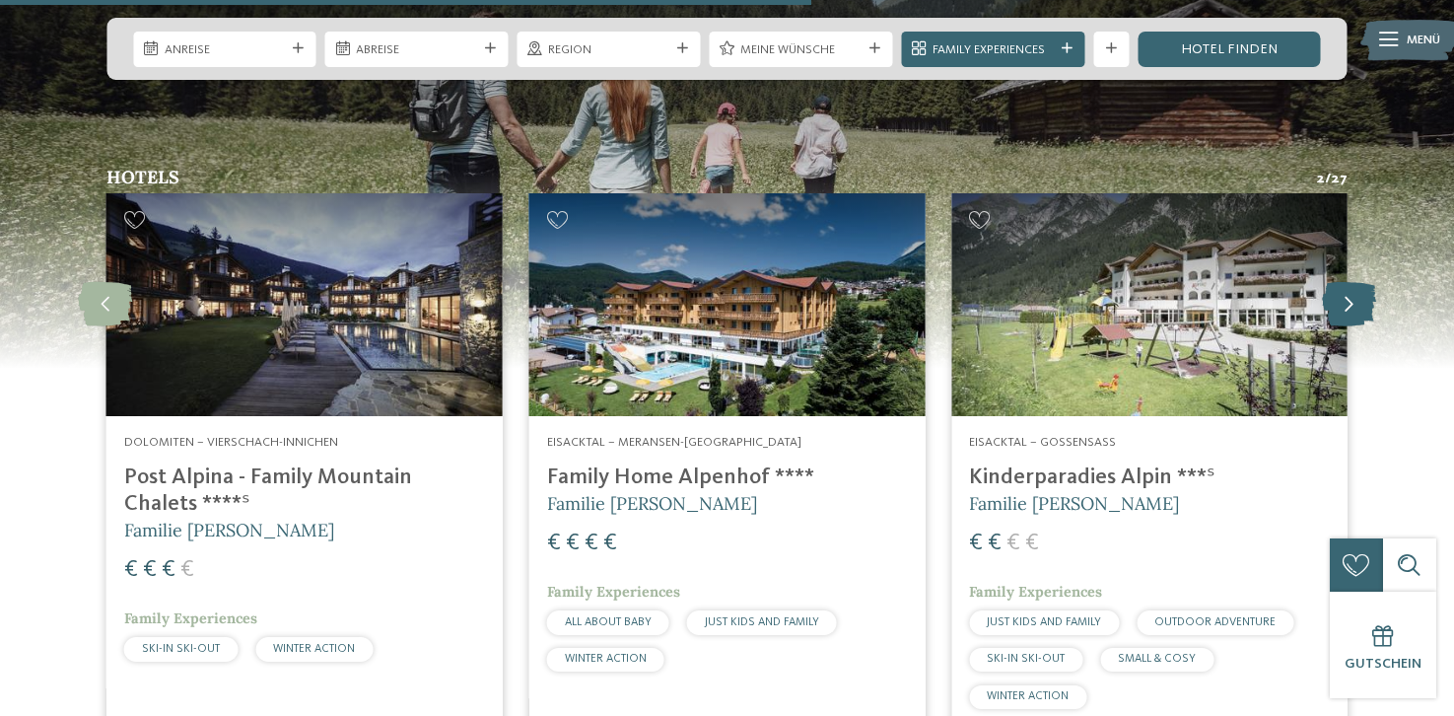
click at [1345, 282] on icon at bounding box center [1349, 304] width 54 height 44
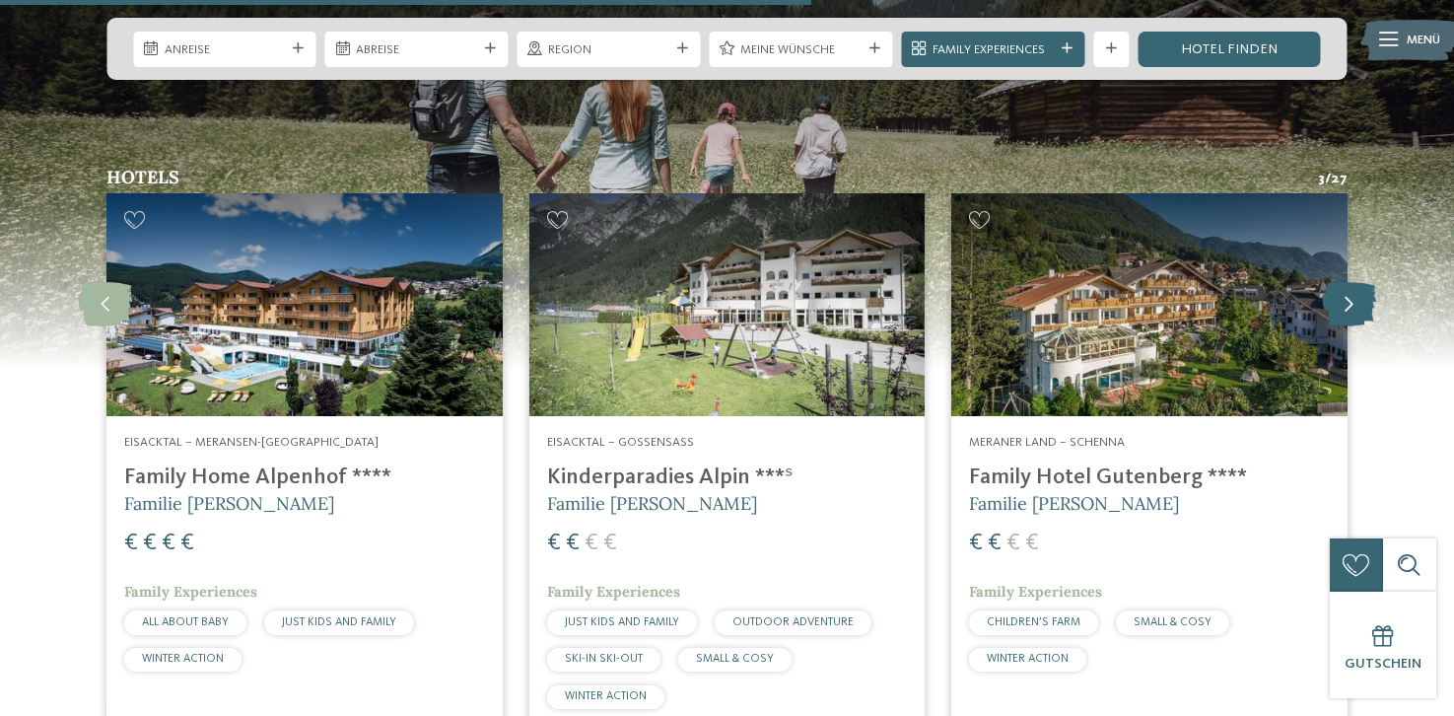
click at [1345, 282] on icon at bounding box center [1349, 304] width 54 height 44
